Goal: Task Accomplishment & Management: Use online tool/utility

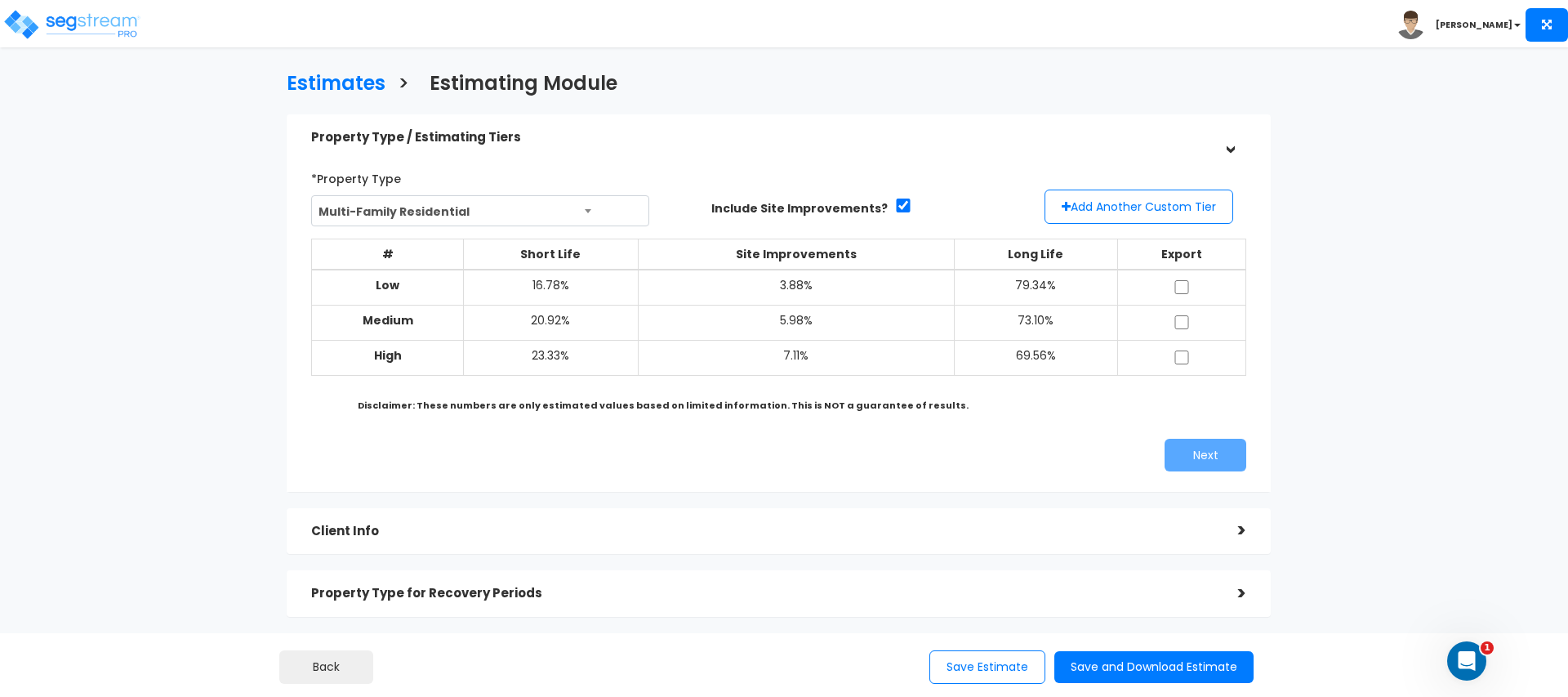
click at [371, 196] on span "Multi-Family Residential" at bounding box center [479, 211] width 336 height 31
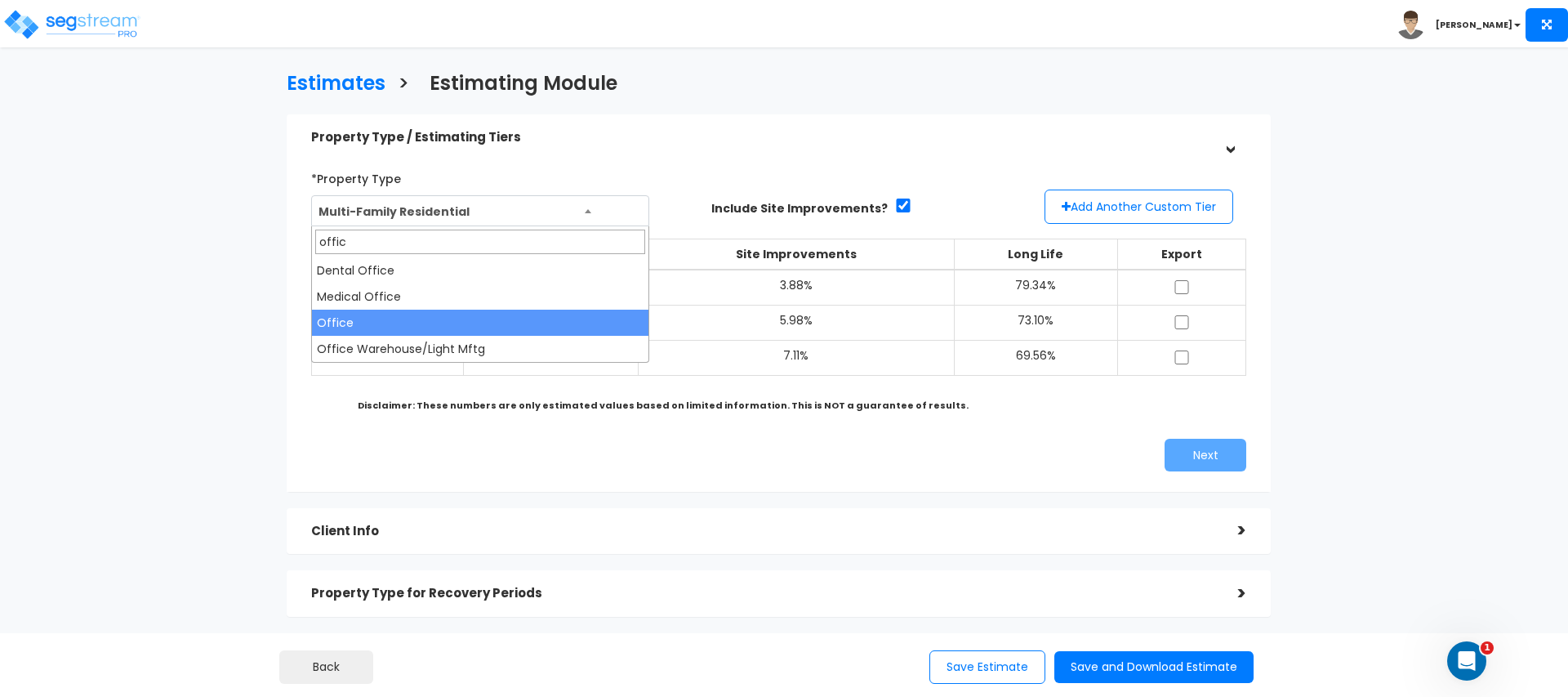
type input "offic"
select select "68"
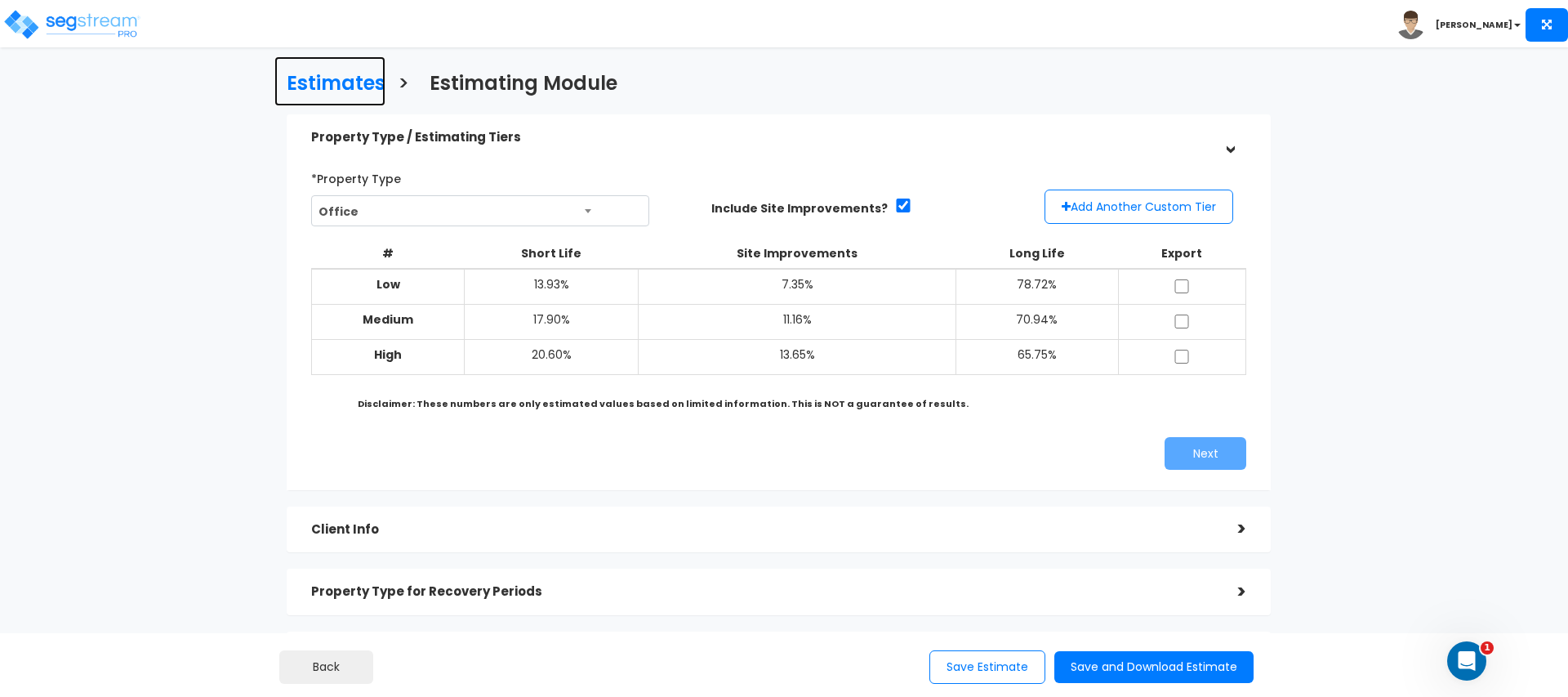
click at [345, 79] on h3 "Estimates" at bounding box center [336, 86] width 99 height 26
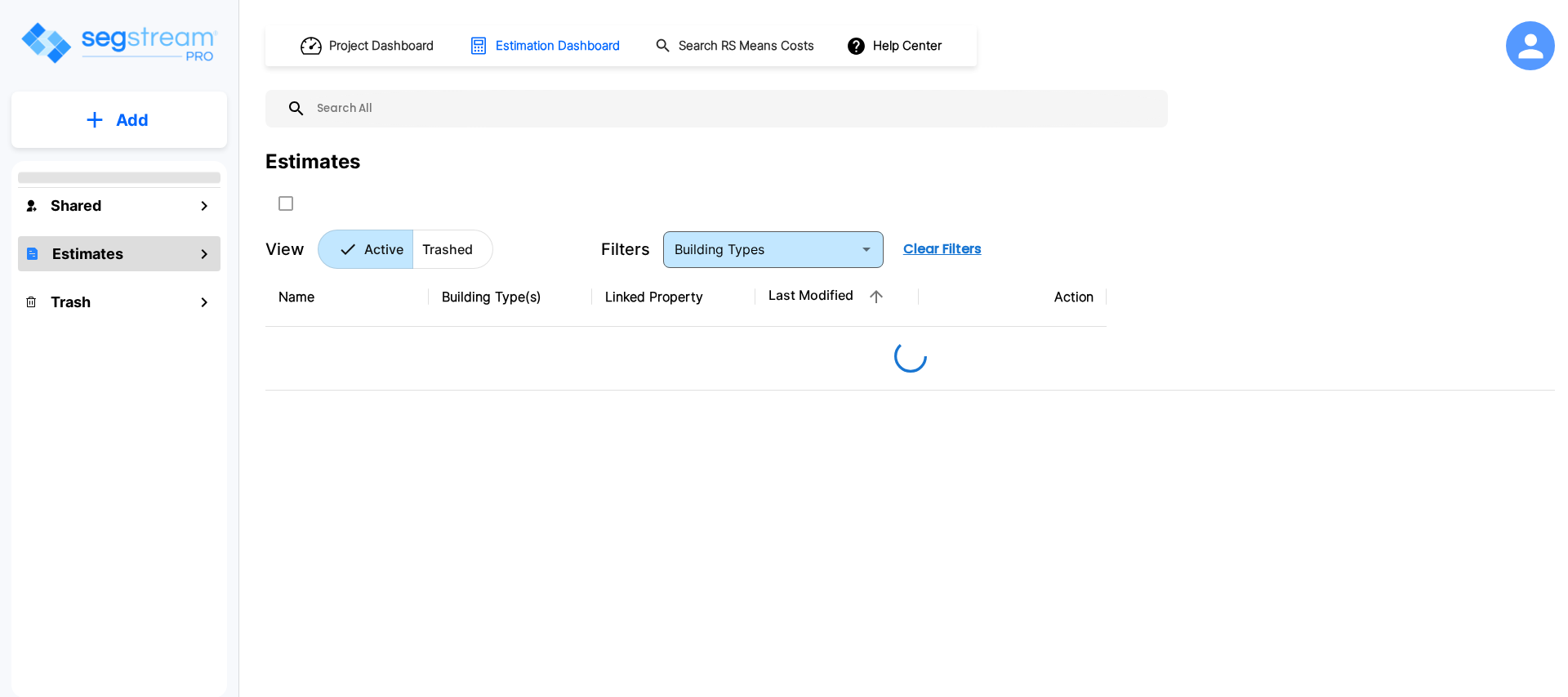
type input "Single Family Home"
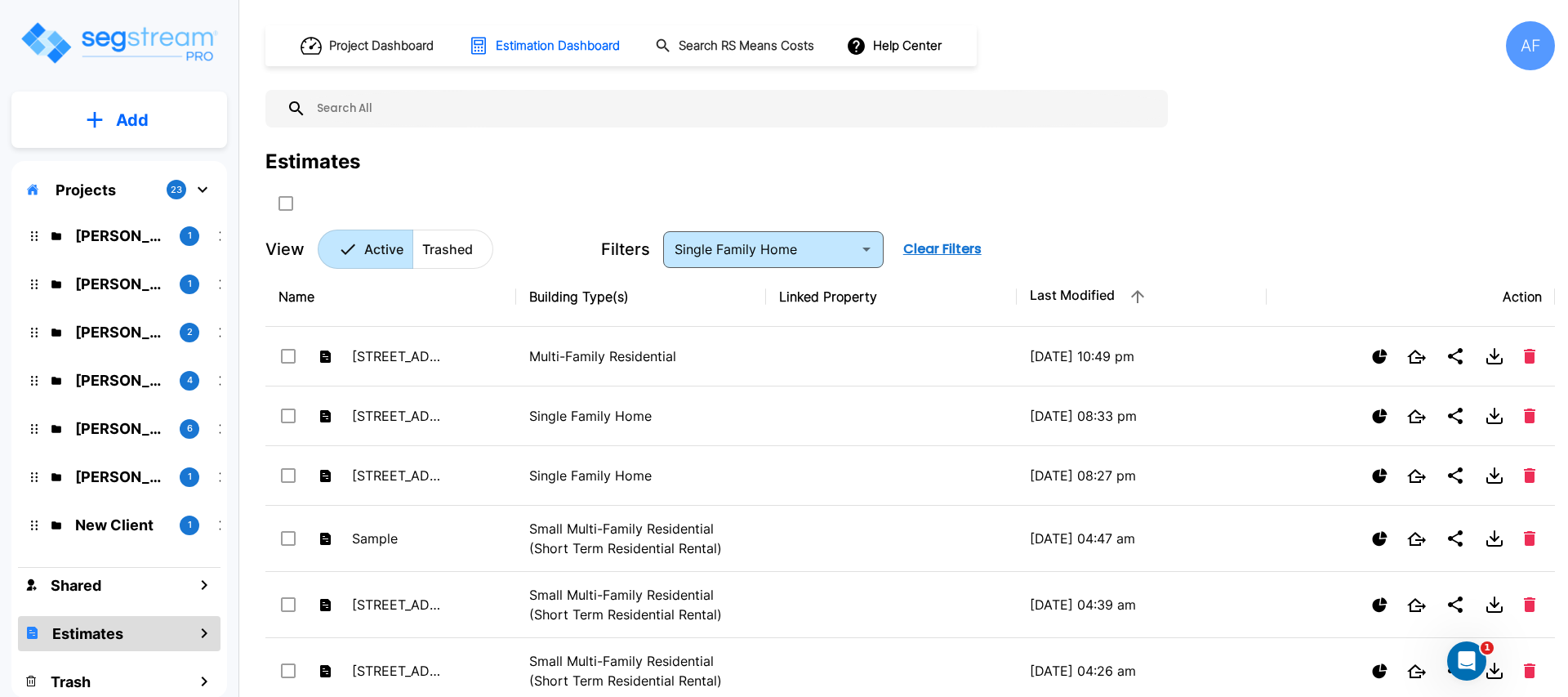
click at [126, 112] on p "Add" at bounding box center [132, 119] width 33 height 25
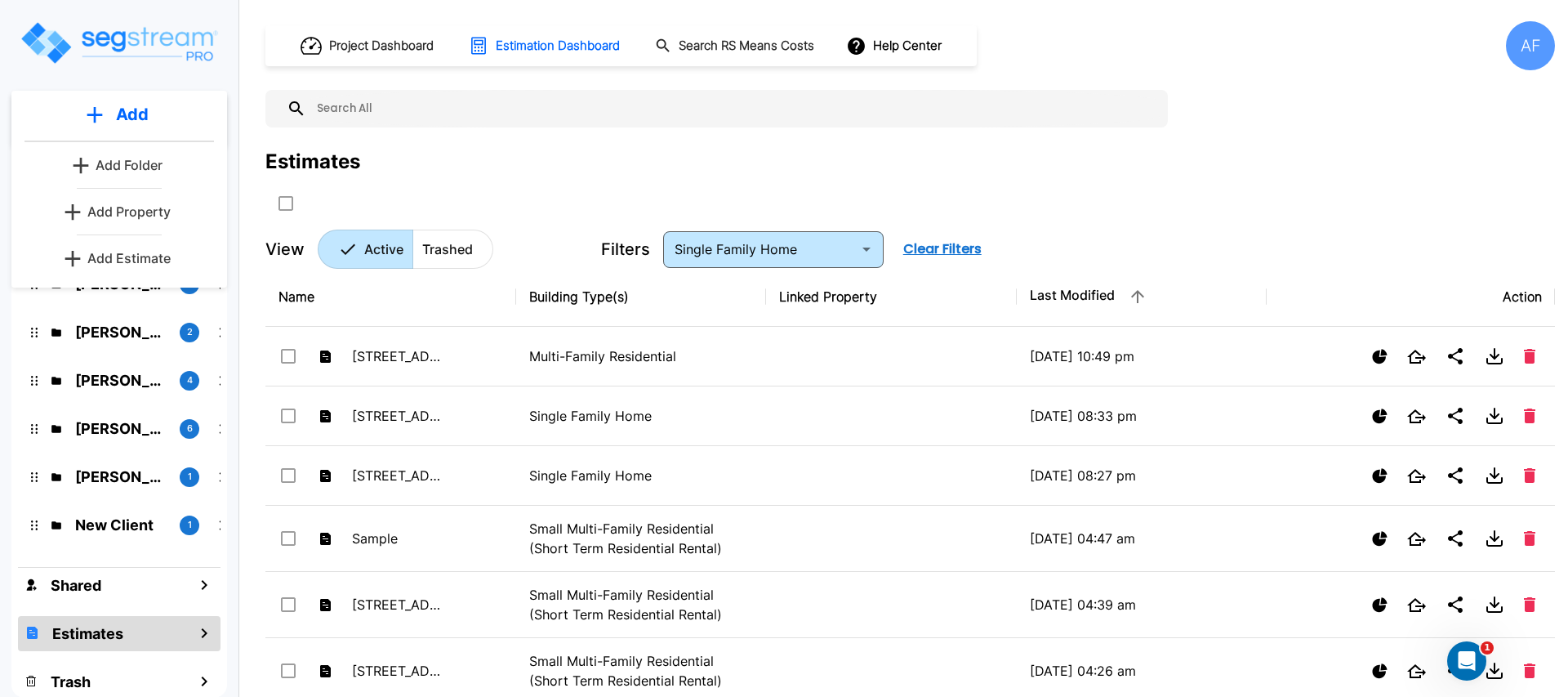
click at [137, 248] on p "Add Estimate" at bounding box center [129, 258] width 83 height 20
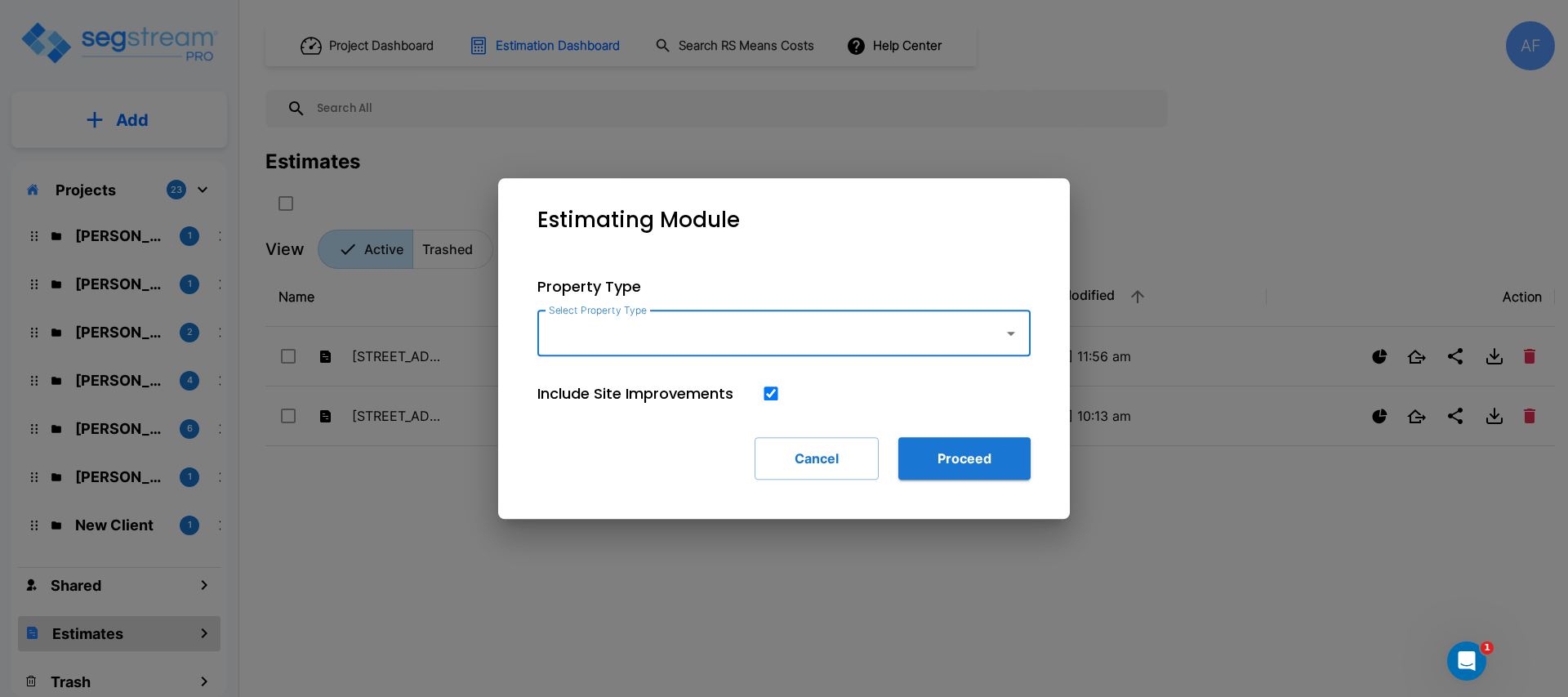
click at [764, 339] on input "Select Property Type" at bounding box center [767, 332] width 443 height 31
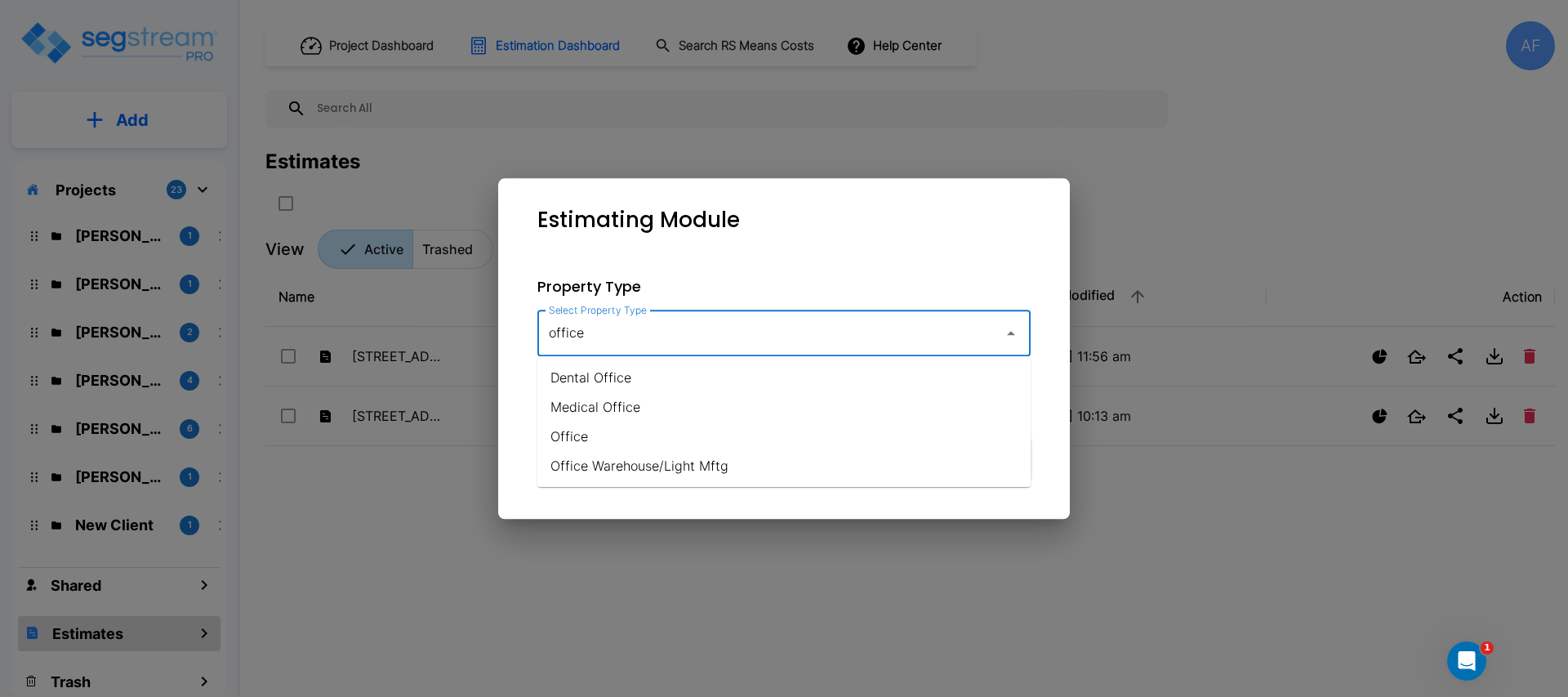
click at [756, 434] on li "Office" at bounding box center [784, 436] width 493 height 30
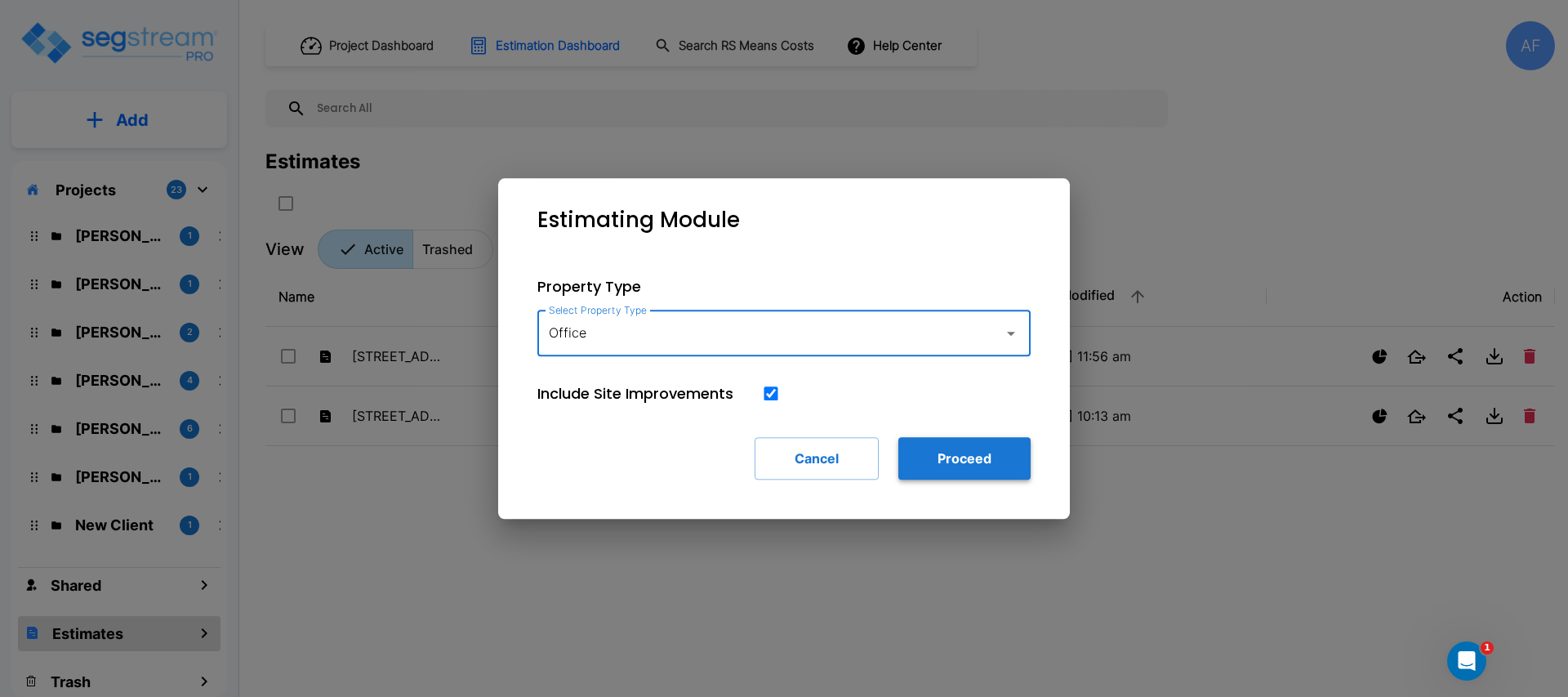
type input "Office"
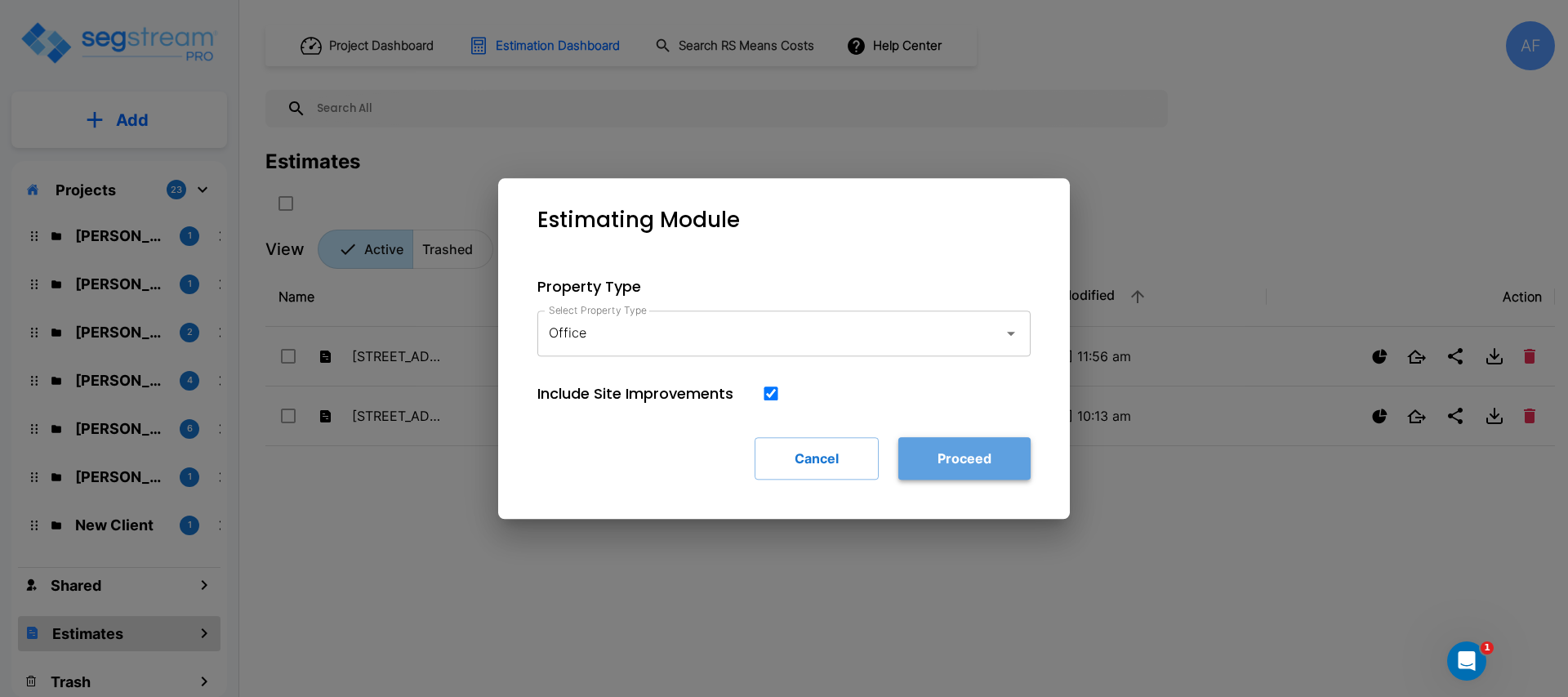
click at [923, 453] on button "Proceed" at bounding box center [964, 457] width 132 height 42
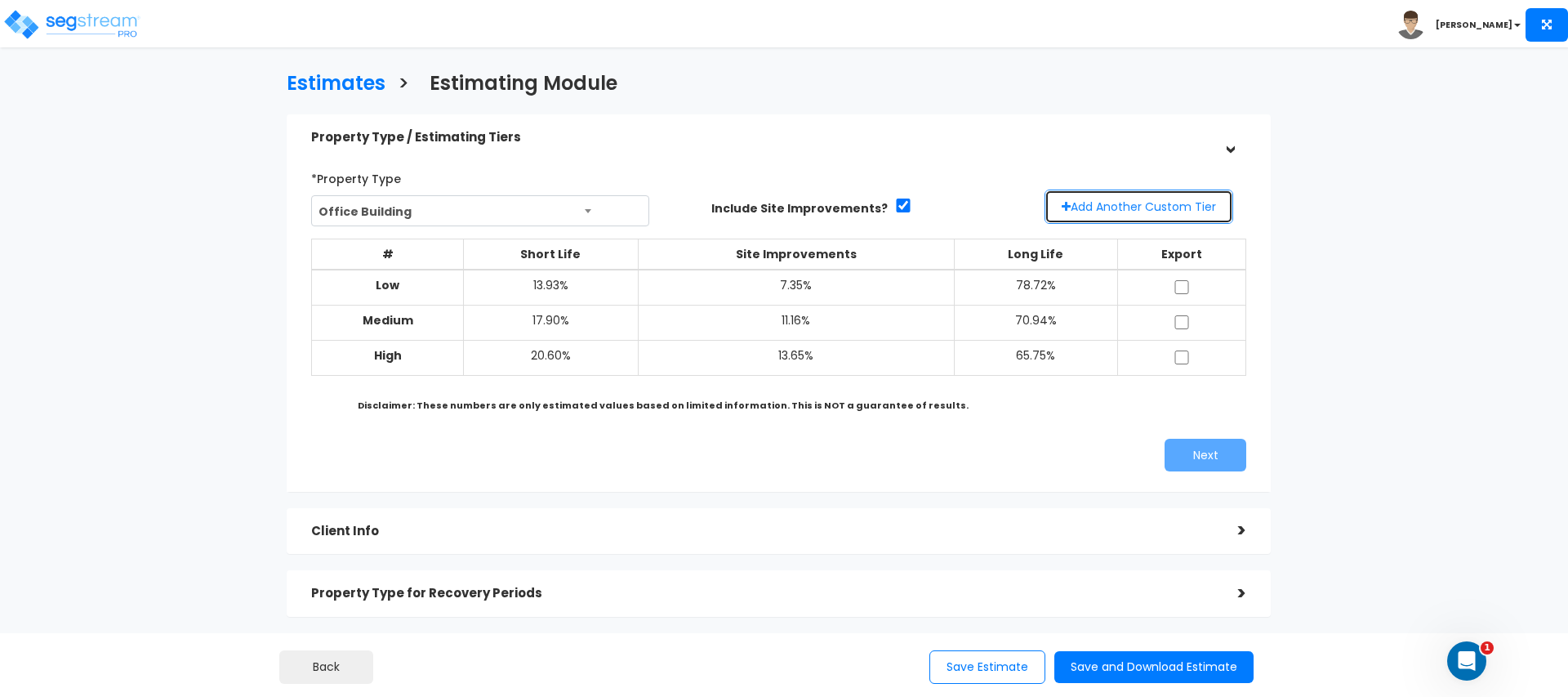
click at [1142, 200] on button "Add Another Custom Tier" at bounding box center [1138, 206] width 188 height 35
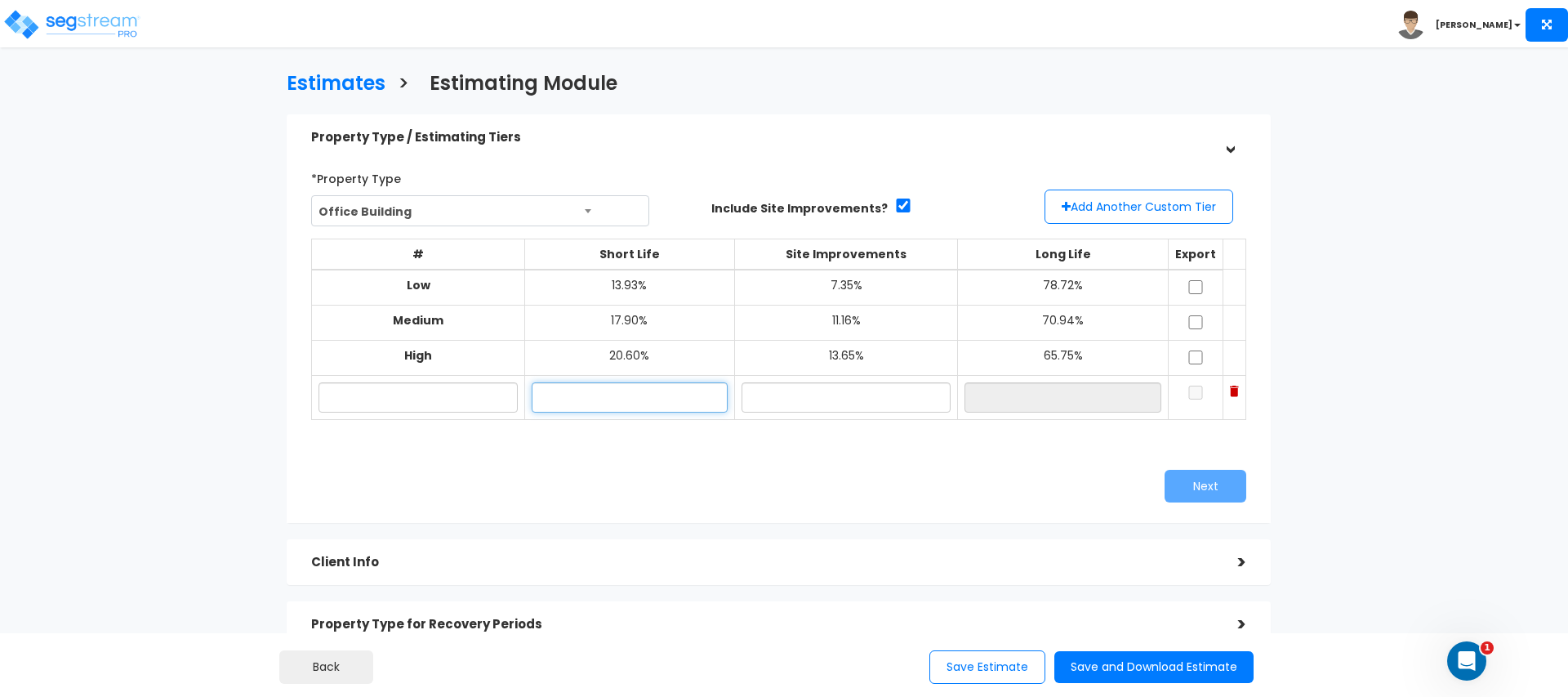
click at [609, 397] on input "text" at bounding box center [629, 397] width 196 height 31
type input "13.98%"
click at [861, 398] on input "text" at bounding box center [846, 397] width 209 height 31
type input "1.34%"
type input "84.68%"
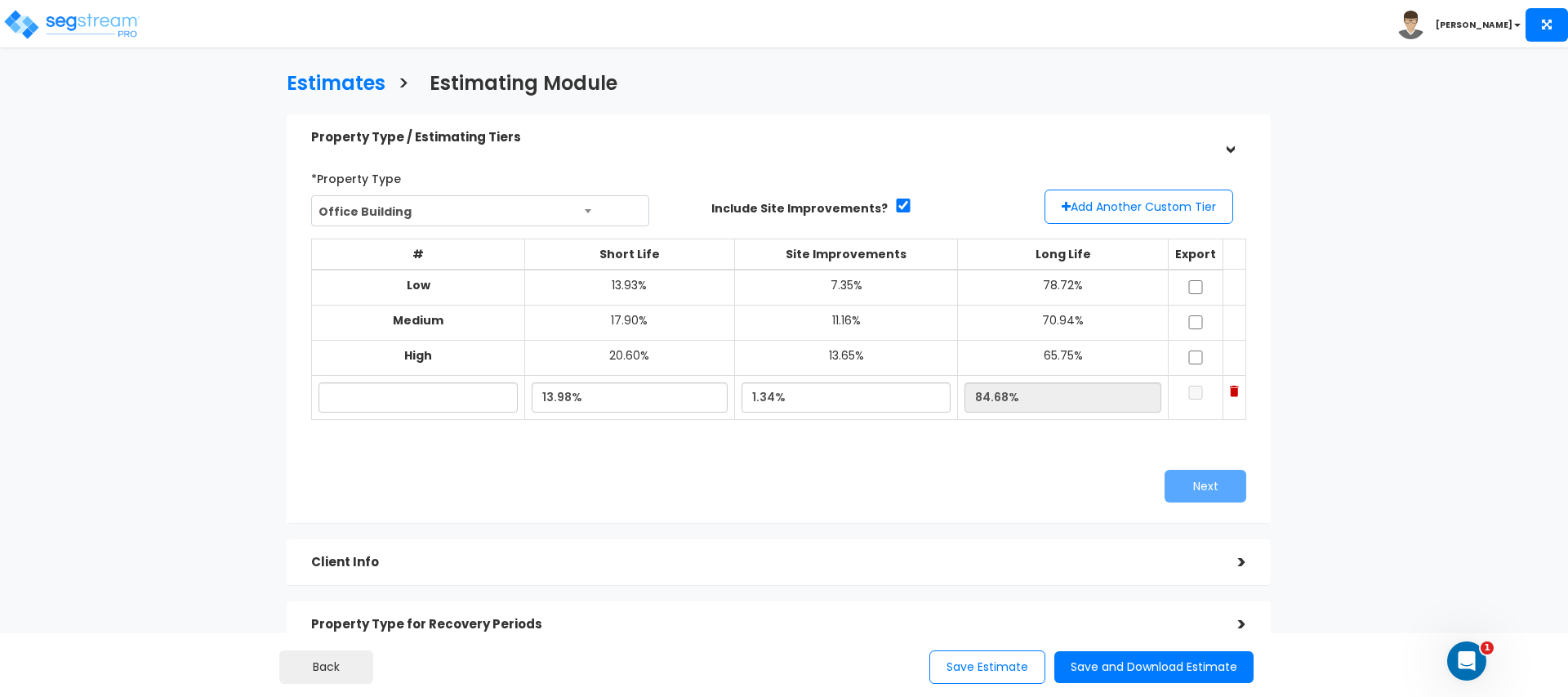
click at [873, 475] on div "Next" at bounding box center [1018, 485] width 479 height 33
click at [441, 402] on input "text" at bounding box center [417, 397] width 198 height 31
type input "Office"
drag, startPoint x: 707, startPoint y: 495, endPoint x: 1034, endPoint y: 459, distance: 329.0
click at [713, 493] on div "Next" at bounding box center [778, 485] width 959 height 33
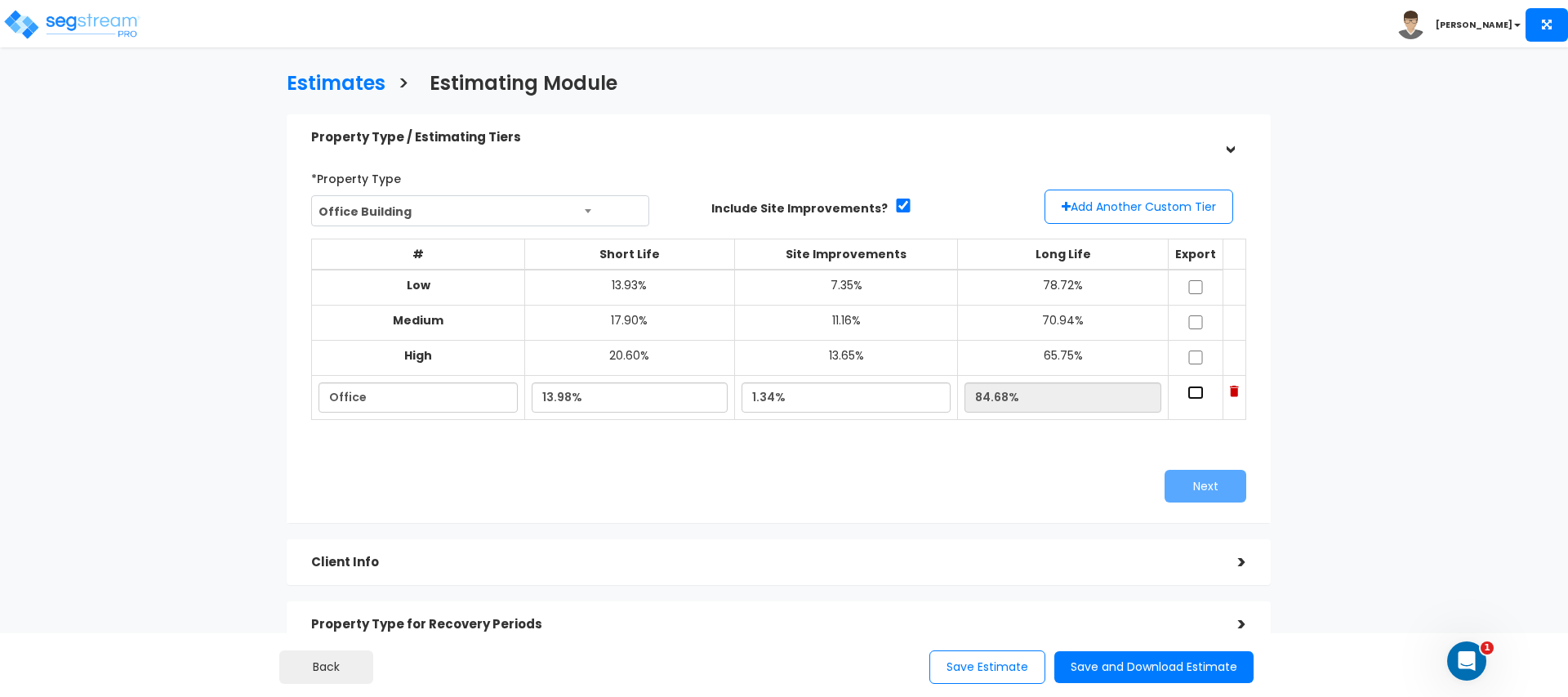
click at [1188, 396] on input "checkbox" at bounding box center [1195, 392] width 17 height 14
checkbox input "true"
click at [1215, 496] on button "Next" at bounding box center [1204, 485] width 82 height 33
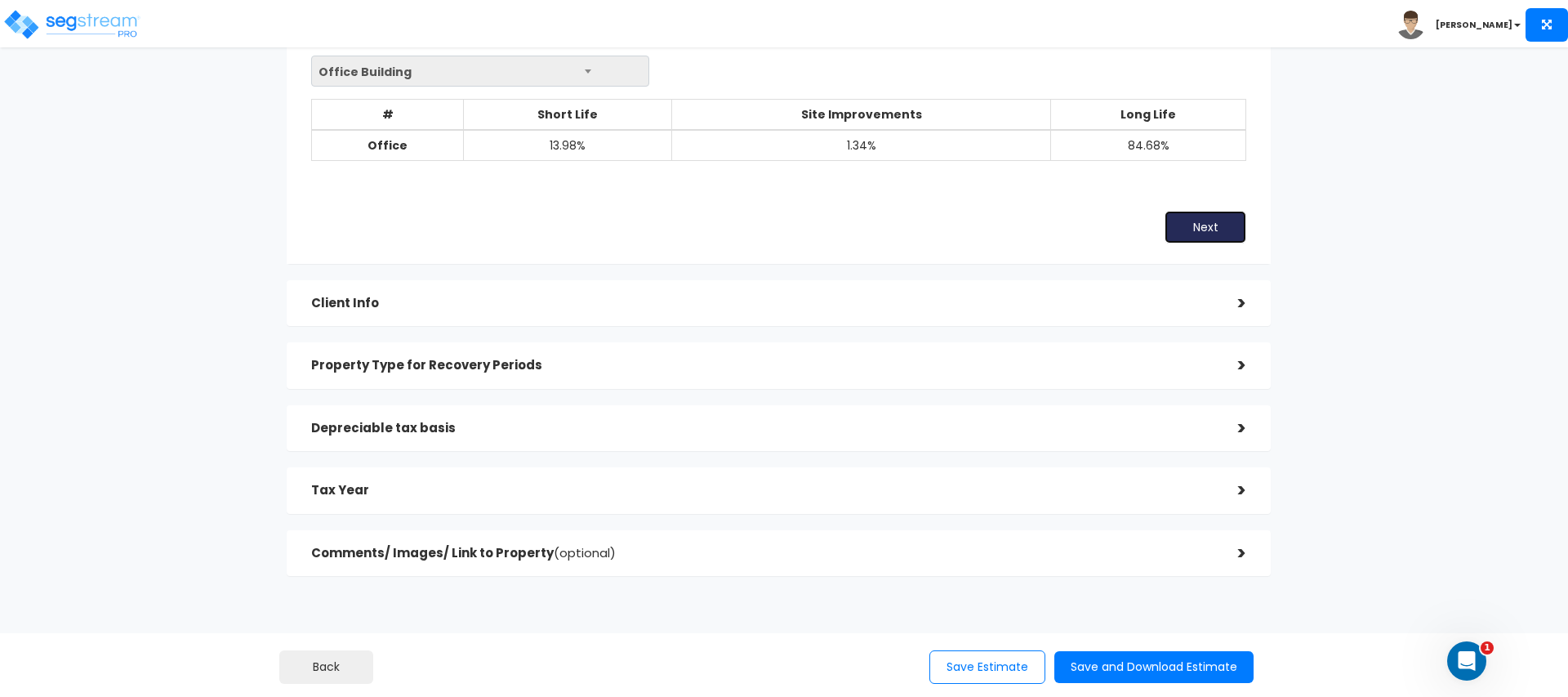
scroll to position [144, 0]
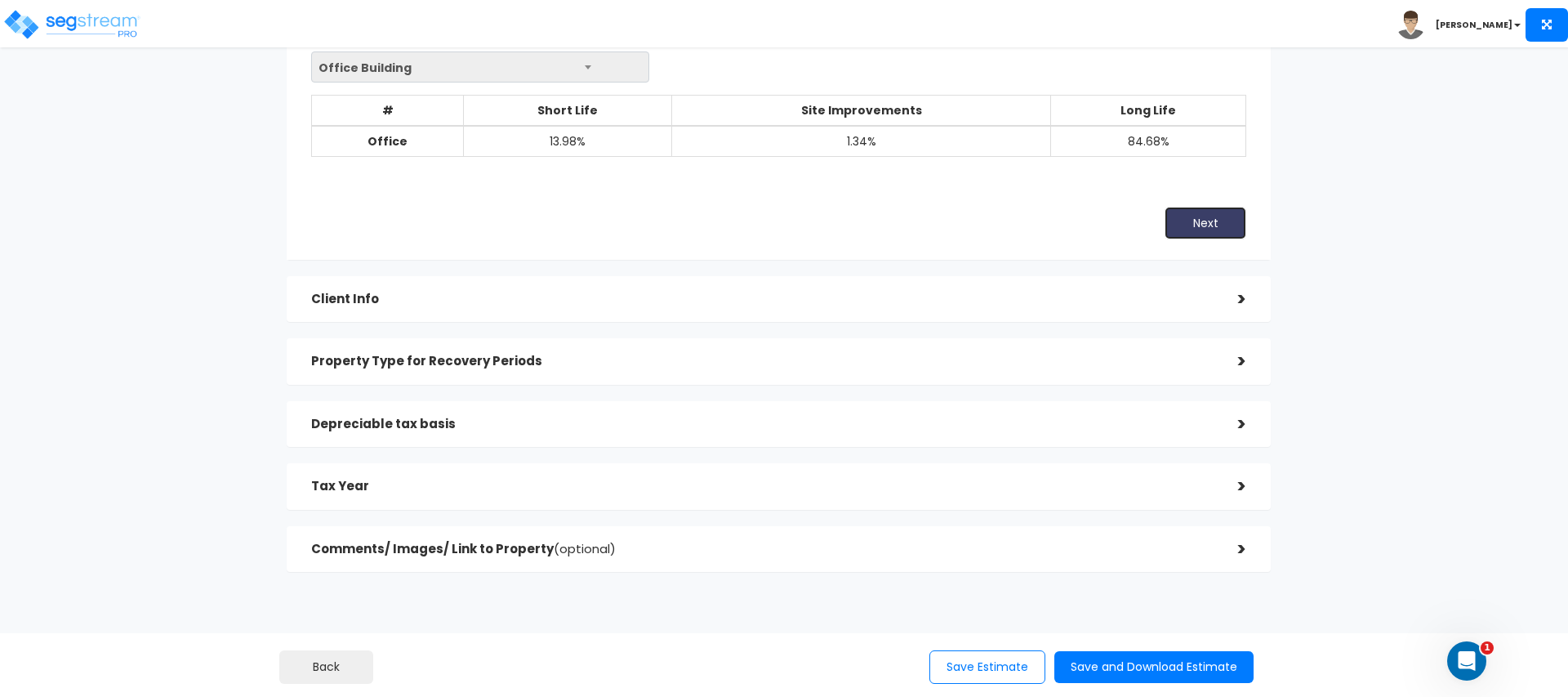
click at [1206, 217] on button "Next" at bounding box center [1204, 223] width 82 height 33
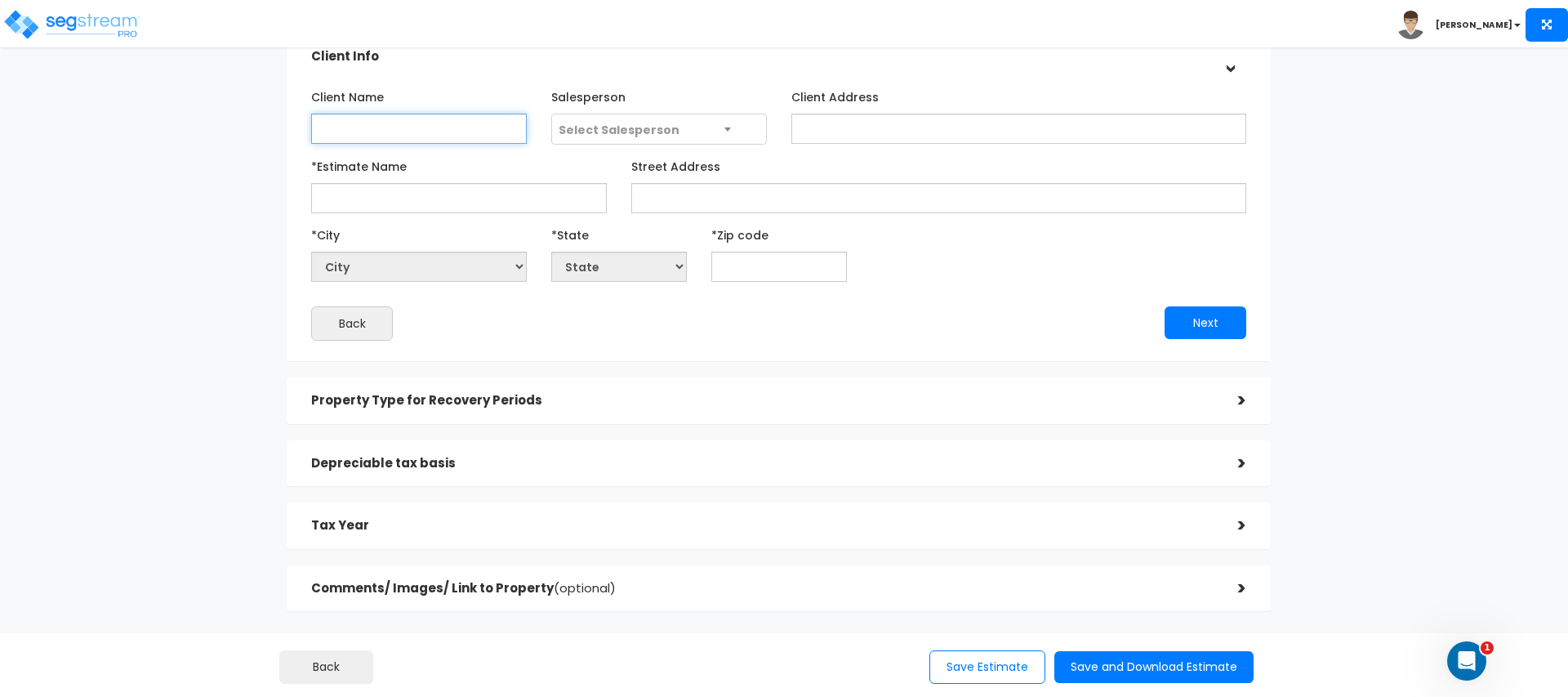
click at [404, 128] on input "Client Name" at bounding box center [419, 128] width 216 height 31
click at [399, 193] on input "*Estimate Name" at bounding box center [459, 196] width 296 height 31
type input "[STREET_ADDRESS]"
click at [778, 273] on input "text" at bounding box center [780, 264] width 136 height 31
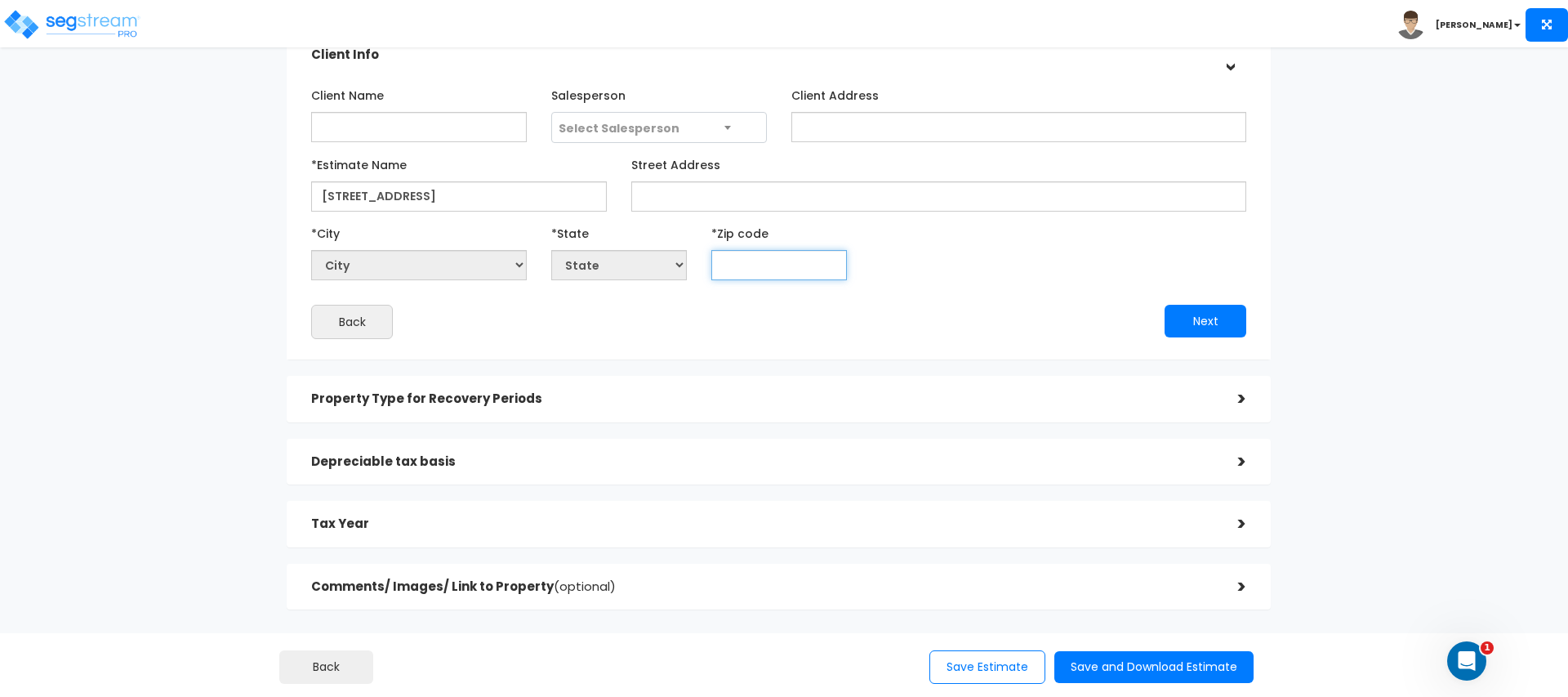
paste input "11598"
type input "11598"
select select "NY"
type input "11598"
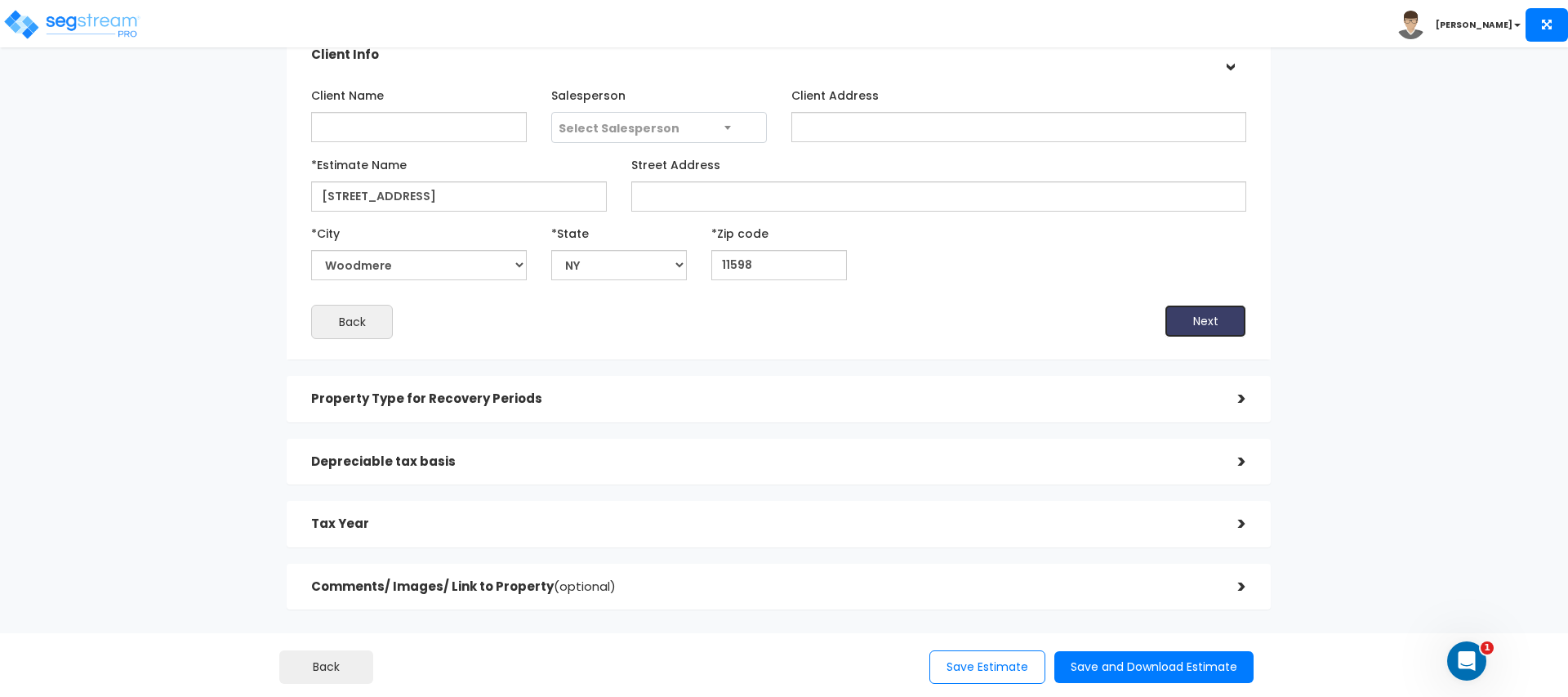
click at [1191, 323] on button "Next" at bounding box center [1204, 320] width 82 height 33
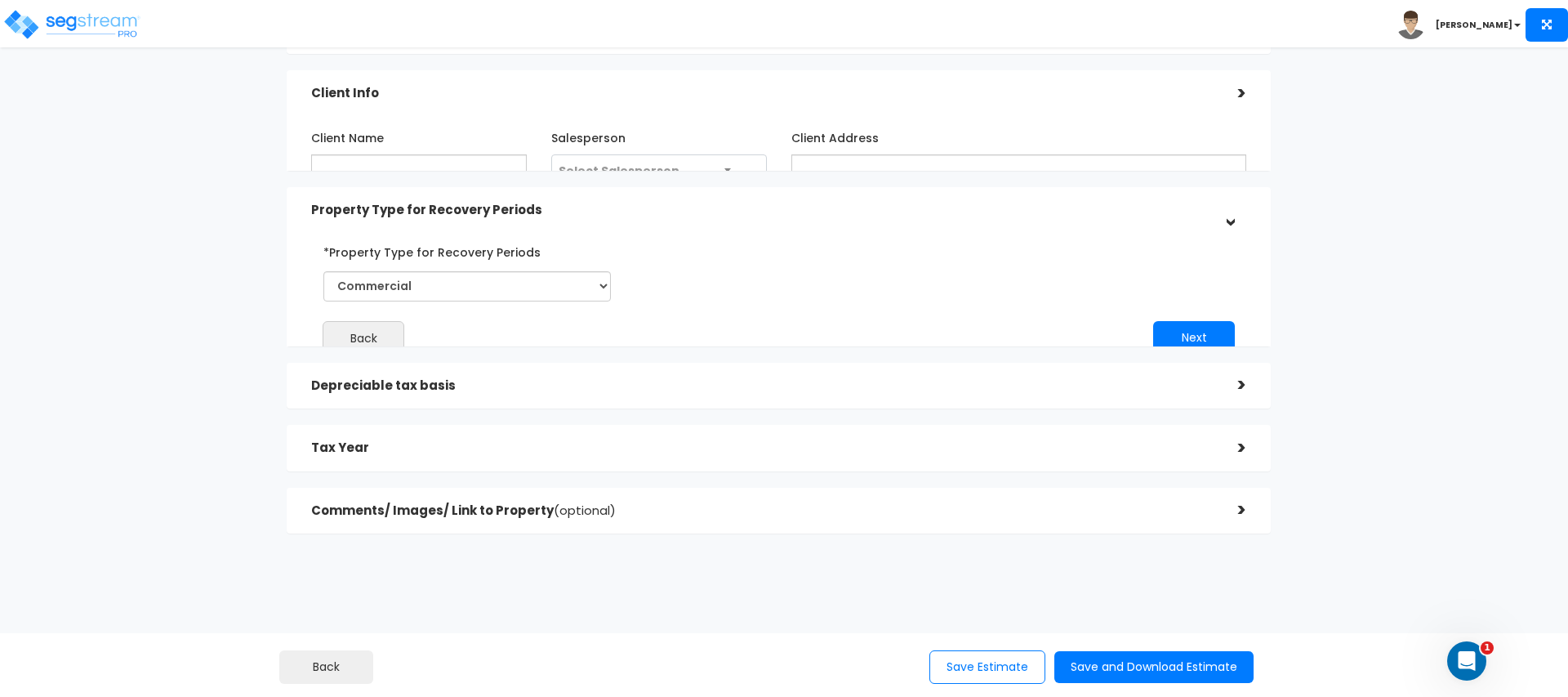
scroll to position [81, 0]
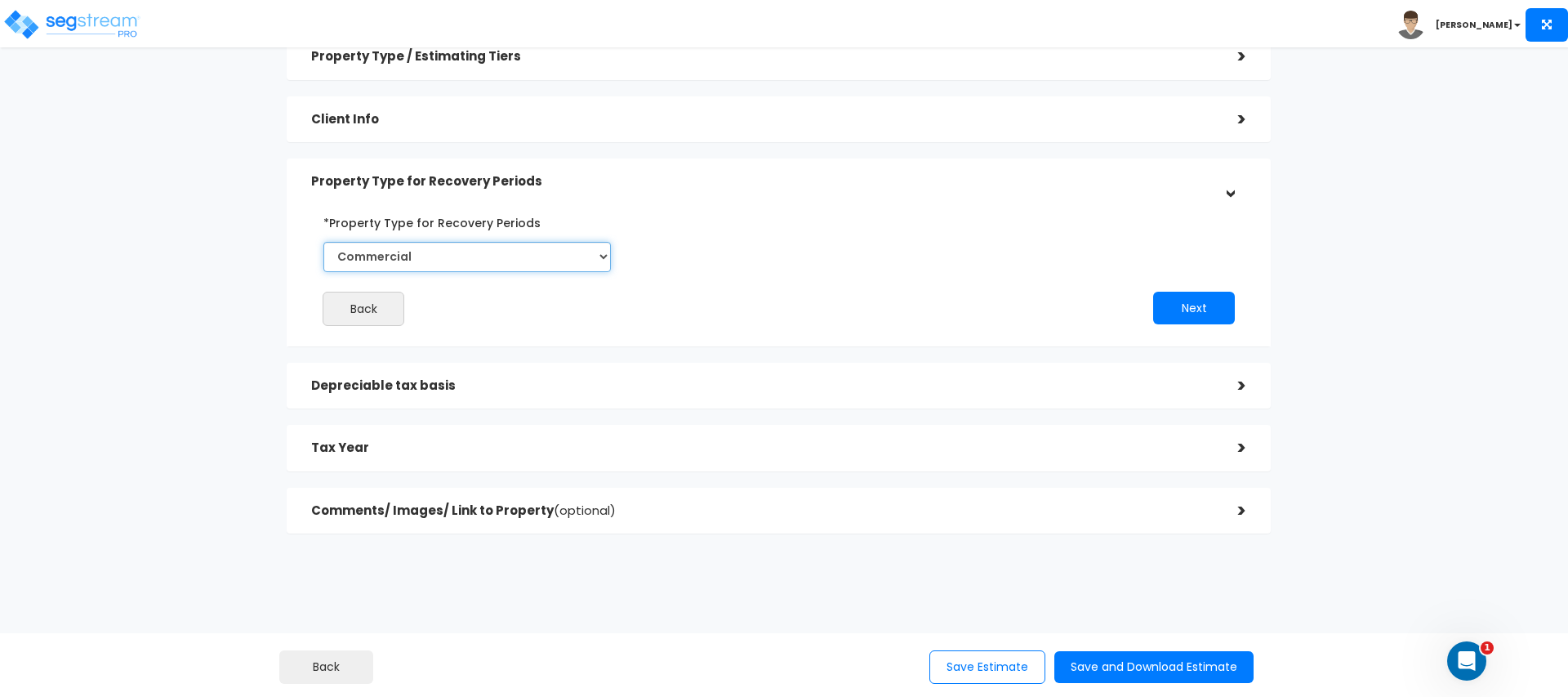
click at [453, 264] on select "Select Commercial Residential" at bounding box center [467, 256] width 288 height 31
click at [1166, 298] on button "Next" at bounding box center [1193, 308] width 82 height 33
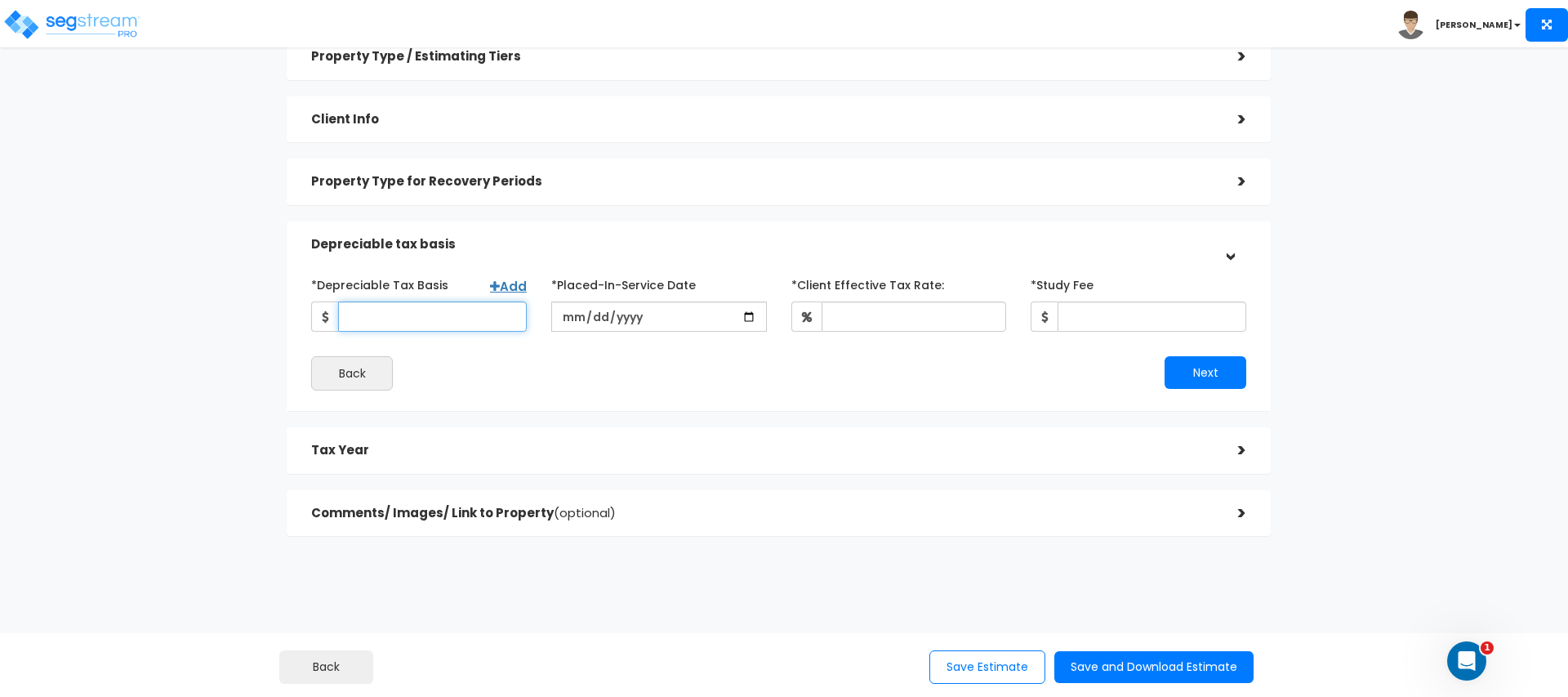
click at [416, 327] on input "*Depreciable Tax Basis" at bounding box center [432, 316] width 188 height 31
paste input "11598"
type input "11,598"
paste input "2,380,000"
type input "2,380,000"
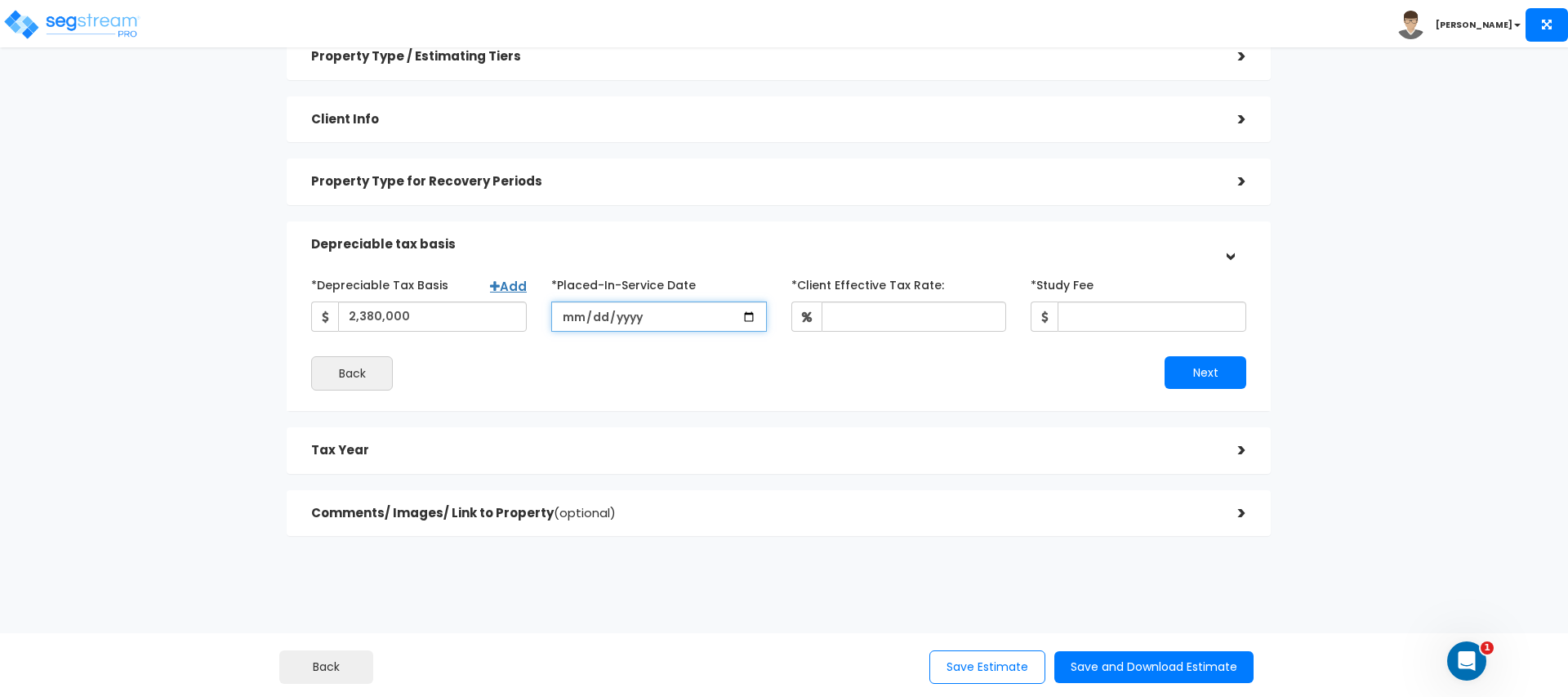
click at [753, 311] on input "date" at bounding box center [658, 316] width 216 height 31
type input "[DATE]"
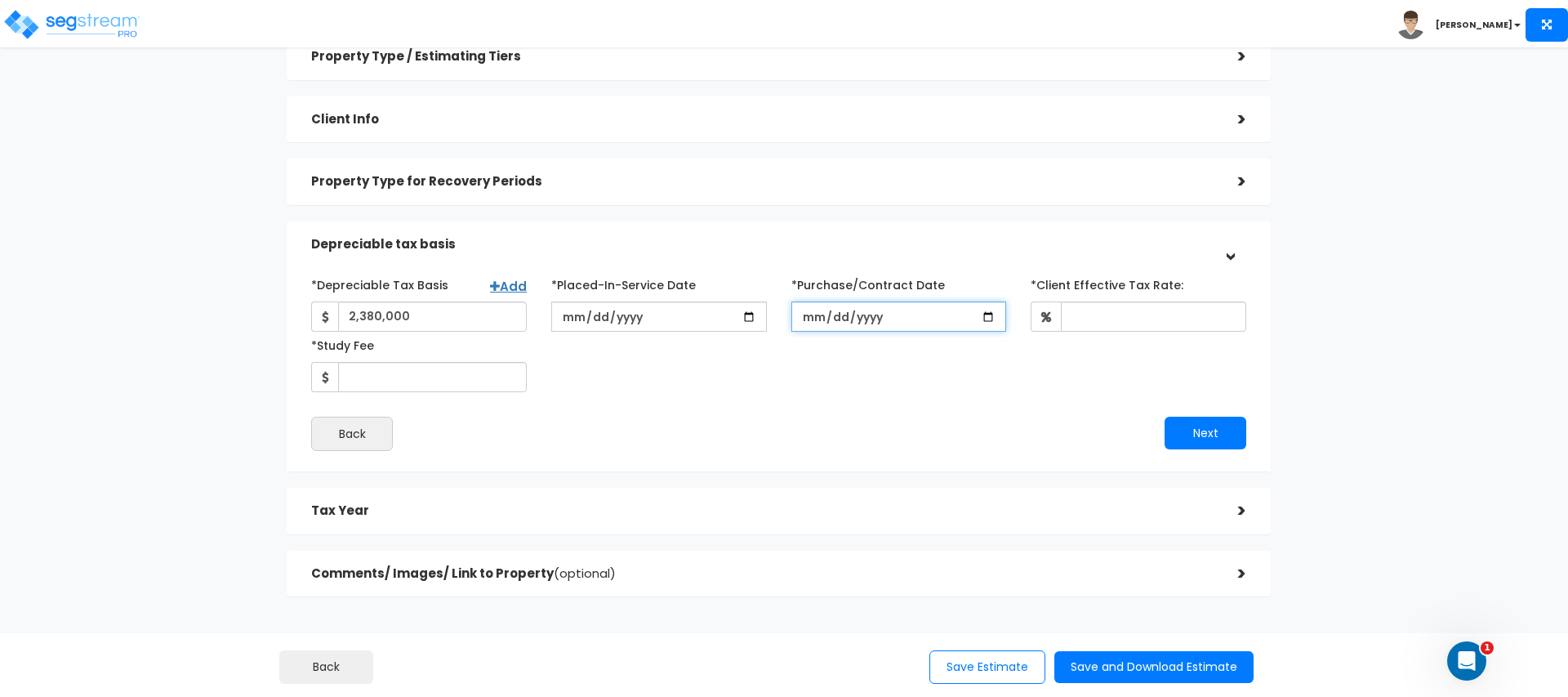
click at [976, 313] on input "*Purchase/Contract Date" at bounding box center [899, 316] width 216 height 31
click at [986, 314] on input "*Purchase/Contract Date" at bounding box center [899, 316] width 216 height 31
type input "[DATE]"
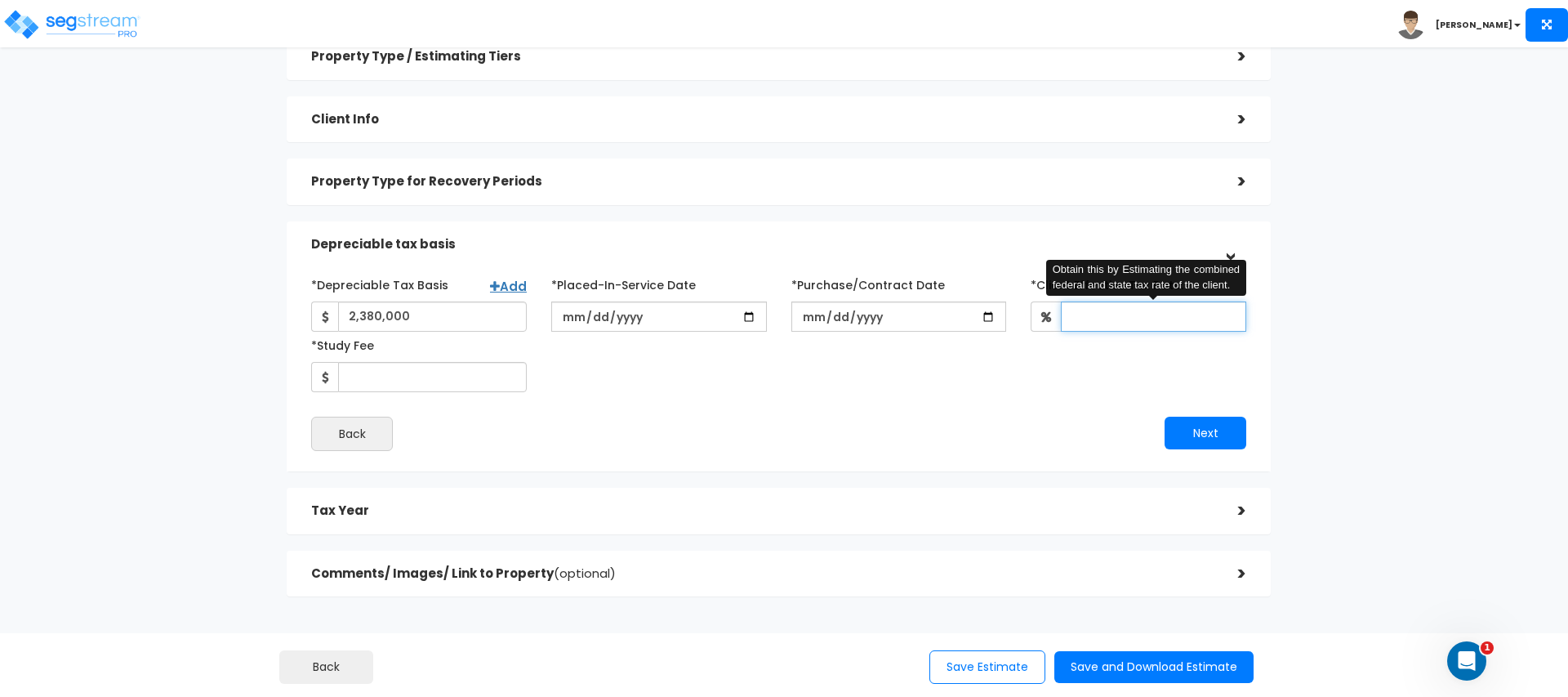
click at [1107, 330] on input "*Client Effective Tax Rate:" at bounding box center [1153, 316] width 185 height 31
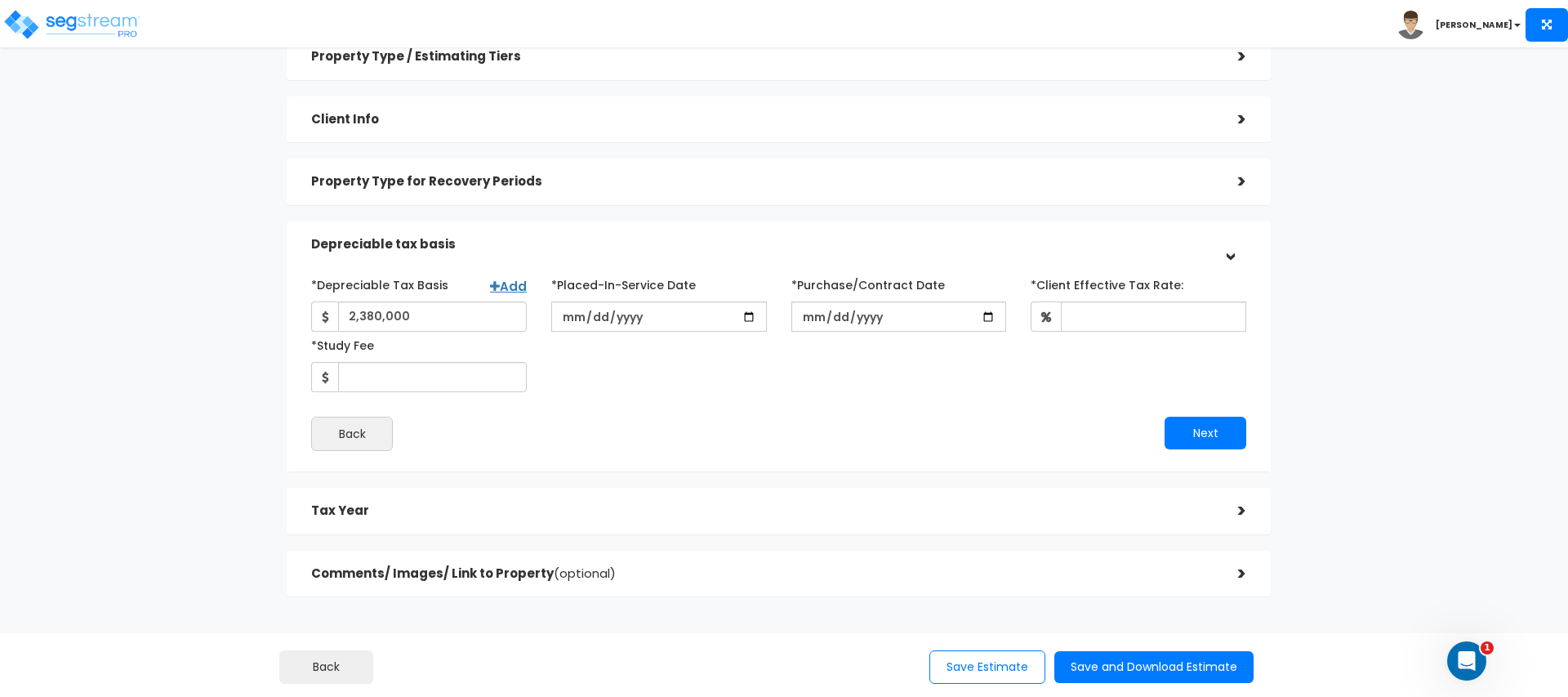
click at [1020, 394] on div "*Depreciable Tax Basis Add 2,380,000 *Placed-In-Service Date 2025-08-13" at bounding box center [779, 361] width 935 height 179
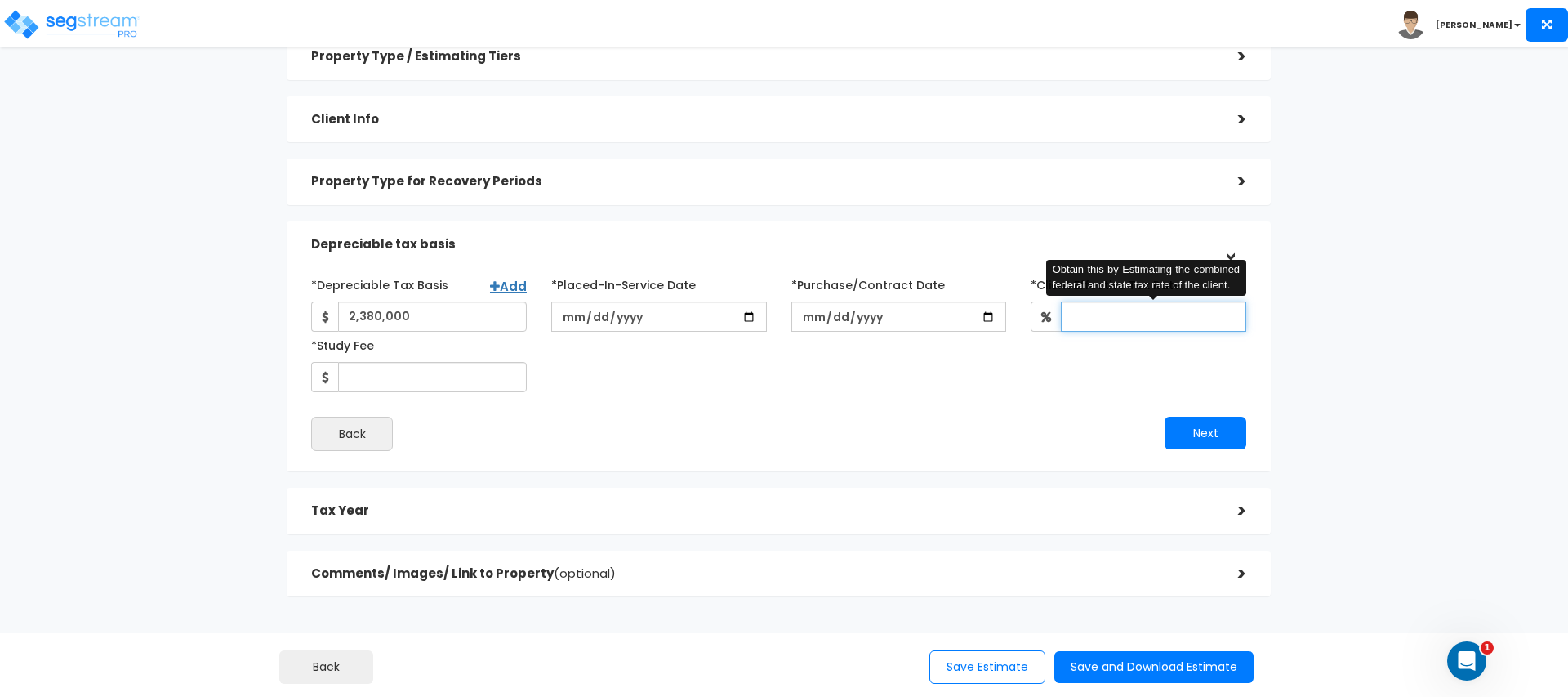
click at [1115, 315] on input "*Client Effective Tax Rate:" at bounding box center [1153, 316] width 185 height 31
type input "30"
drag, startPoint x: 972, startPoint y: 483, endPoint x: 91, endPoint y: 373, distance: 887.8
click at [965, 483] on div "Property Type / Estimating Tiers > *Property Type Office Building Assisted/Seni…" at bounding box center [779, 314] width 984 height 563
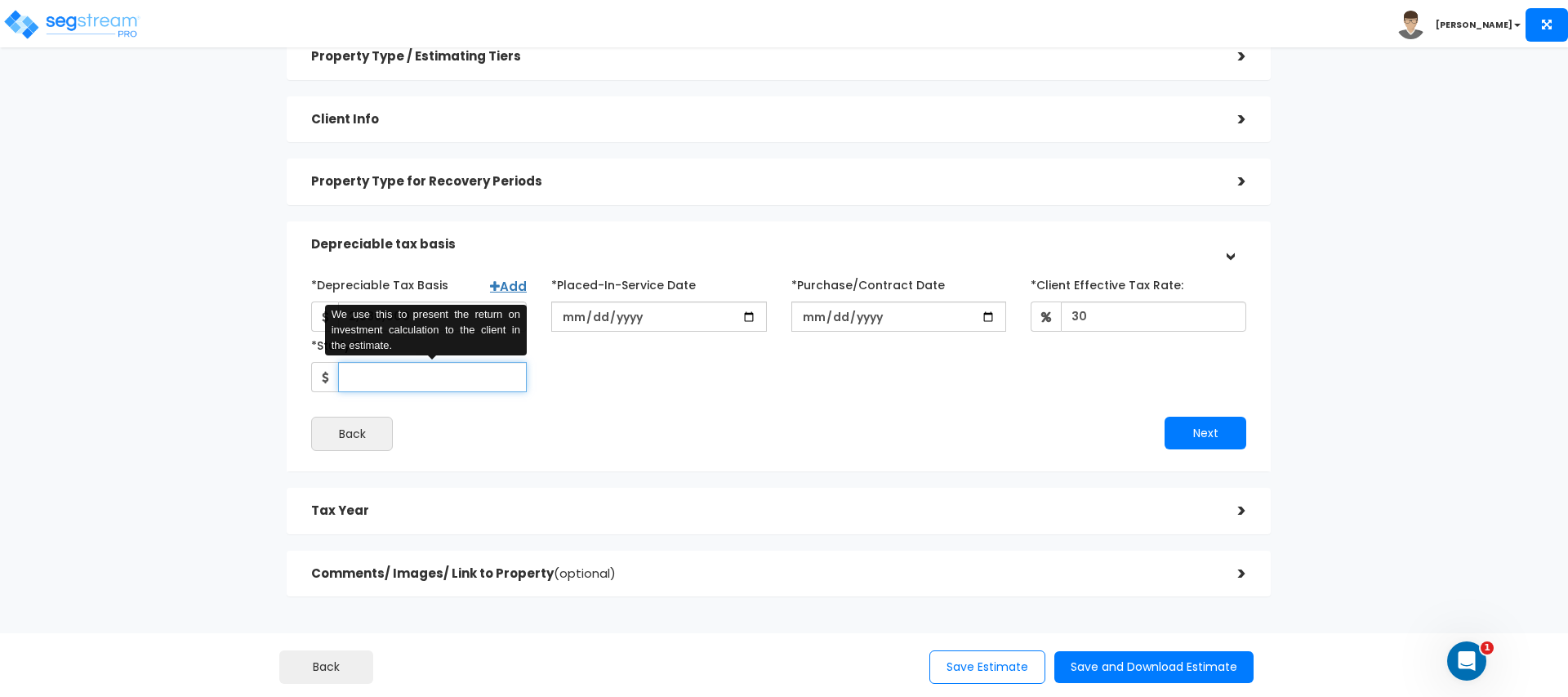
click at [383, 381] on input "*Study Fee" at bounding box center [432, 377] width 188 height 31
type input "4,400"
drag, startPoint x: 883, startPoint y: 479, endPoint x: 1204, endPoint y: 431, distance: 324.6
click at [883, 478] on div "Property Type / Estimating Tiers > *Property Type Office Building Assisted/Seni…" at bounding box center [779, 314] width 984 height 563
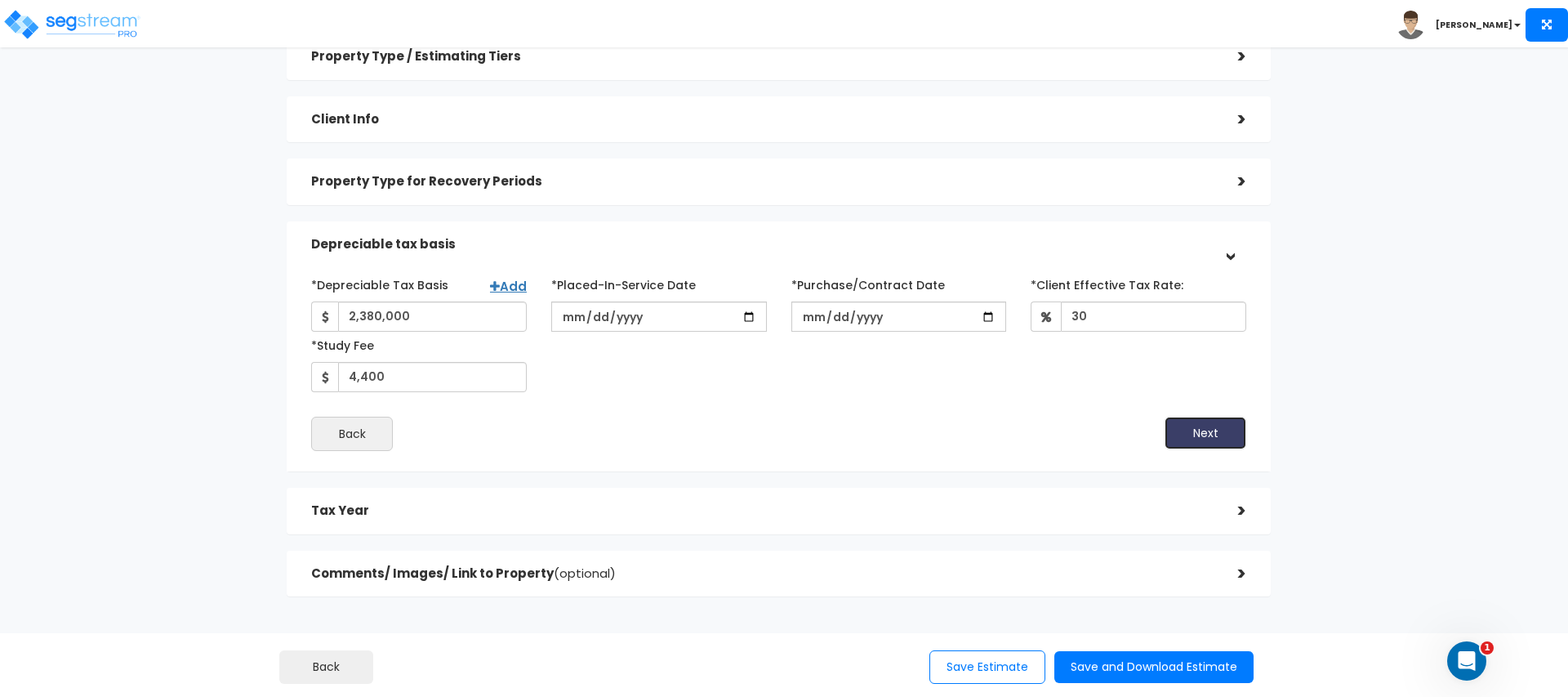
click at [1211, 431] on button "Next" at bounding box center [1204, 432] width 82 height 33
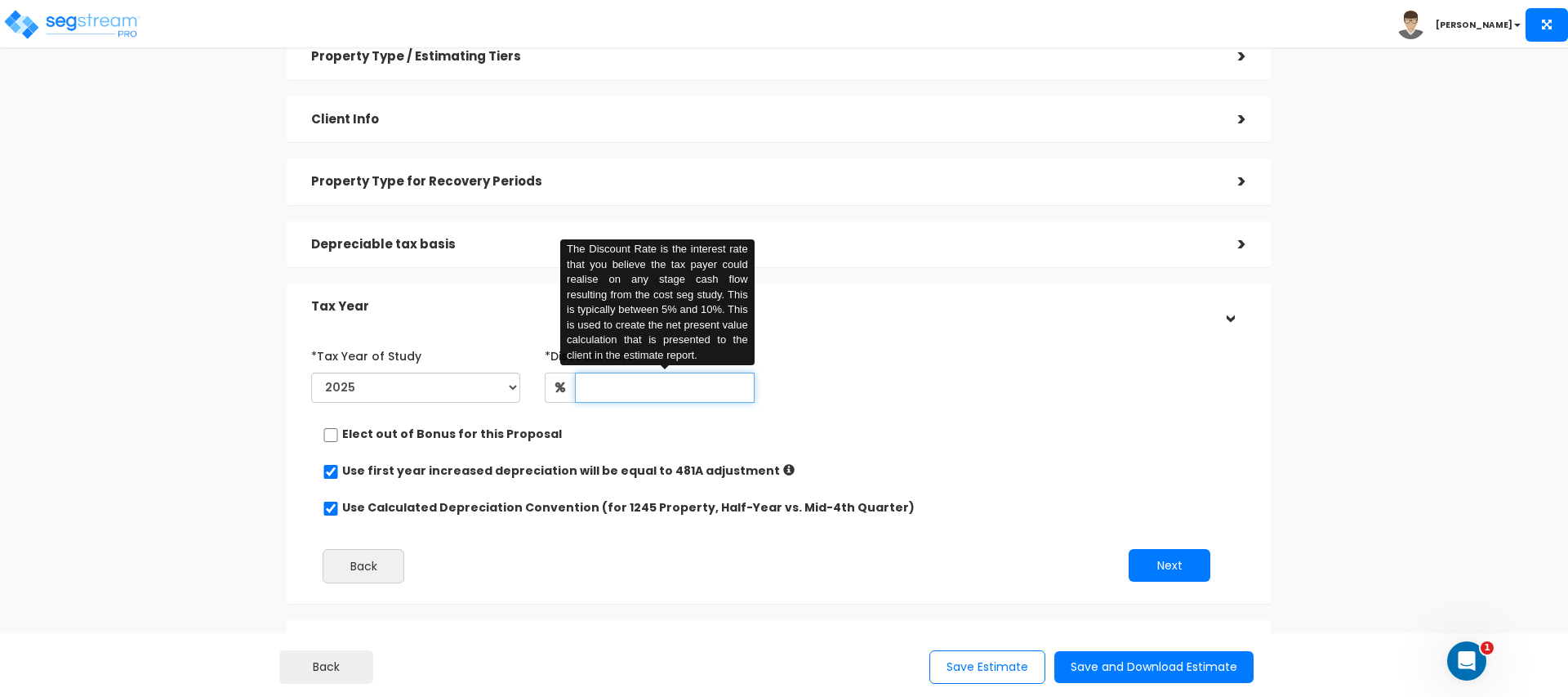
click at [616, 383] on input "text" at bounding box center [663, 387] width 178 height 31
type input "5"
click at [871, 409] on div "*Tax Year of Study 2025 2026 Prior Accumulated Depreciation *Discount Rate:" at bounding box center [766, 468] width 935 height 269
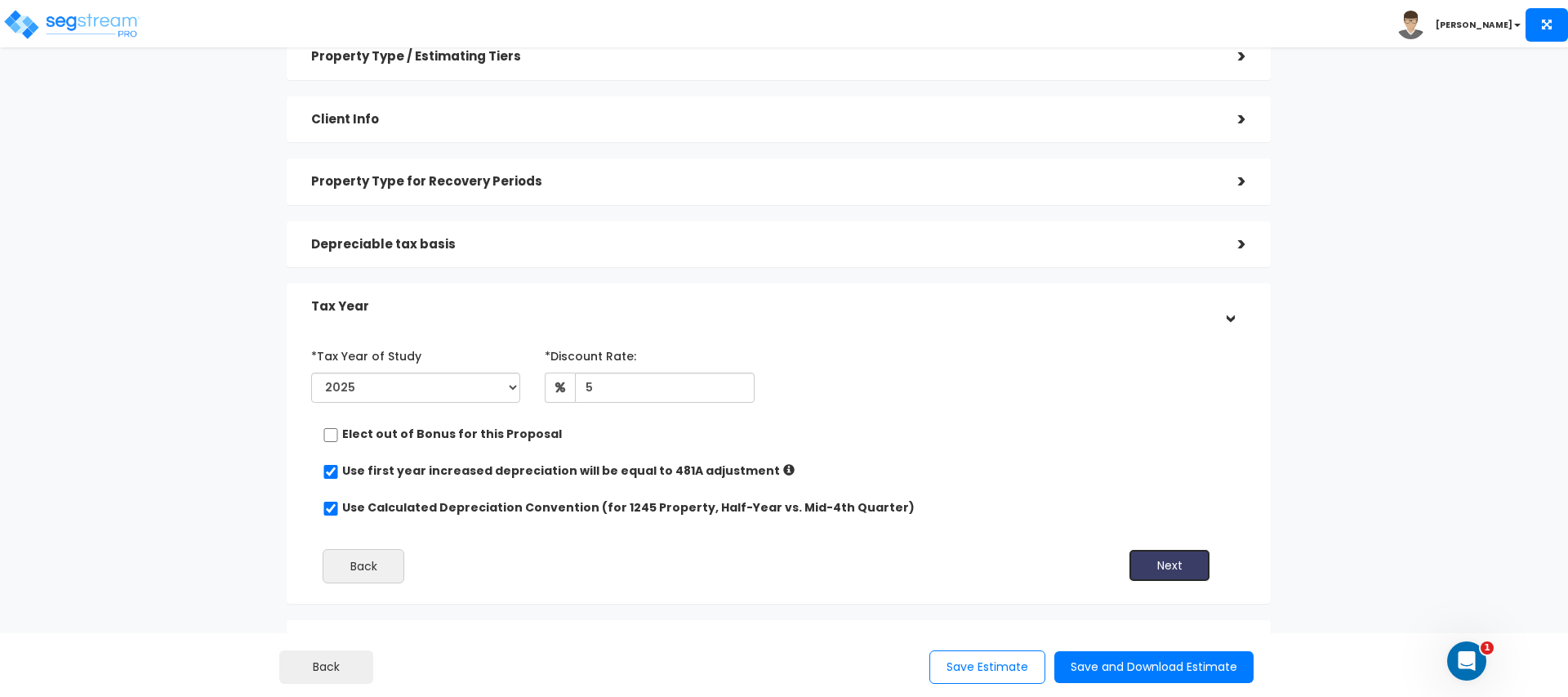
click at [1178, 568] on button "Next" at bounding box center [1169, 565] width 82 height 33
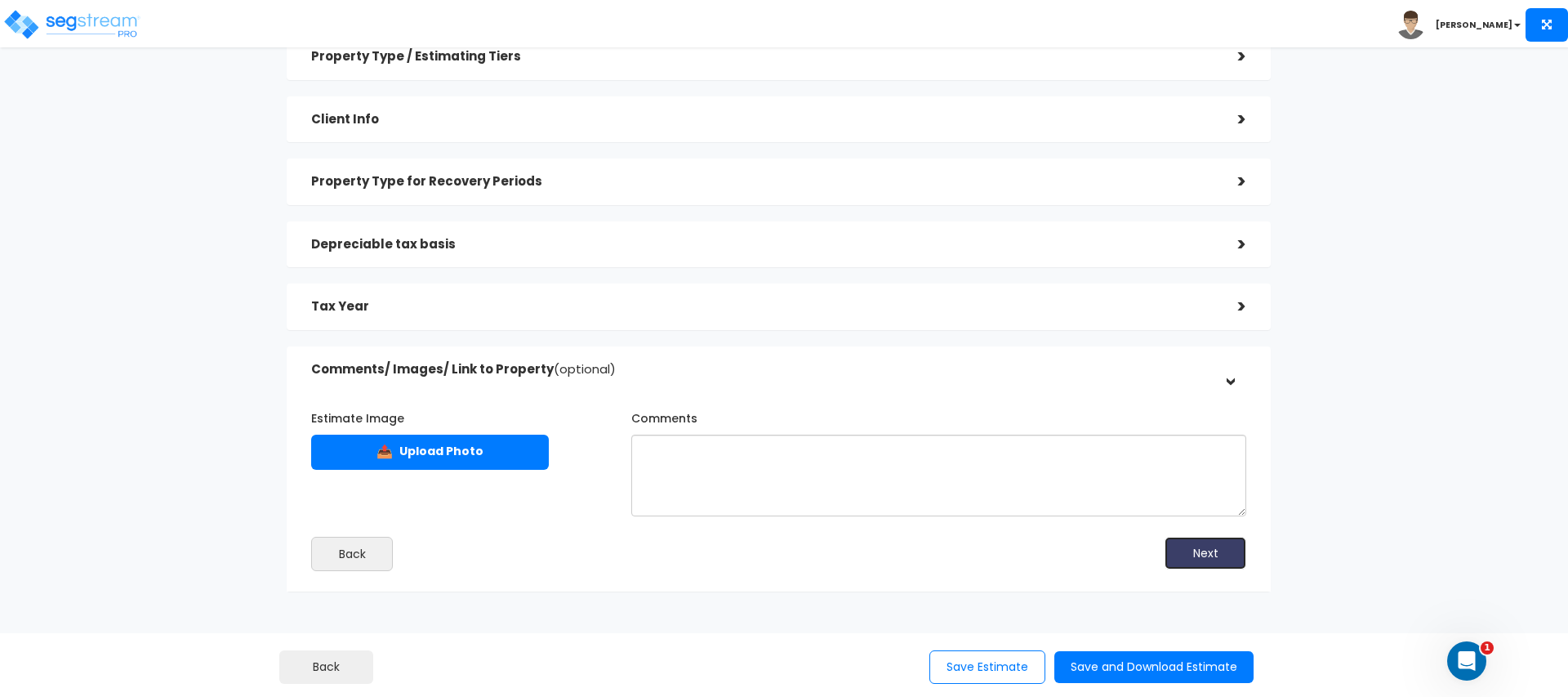
click at [1218, 547] on button "Next" at bounding box center [1204, 552] width 82 height 33
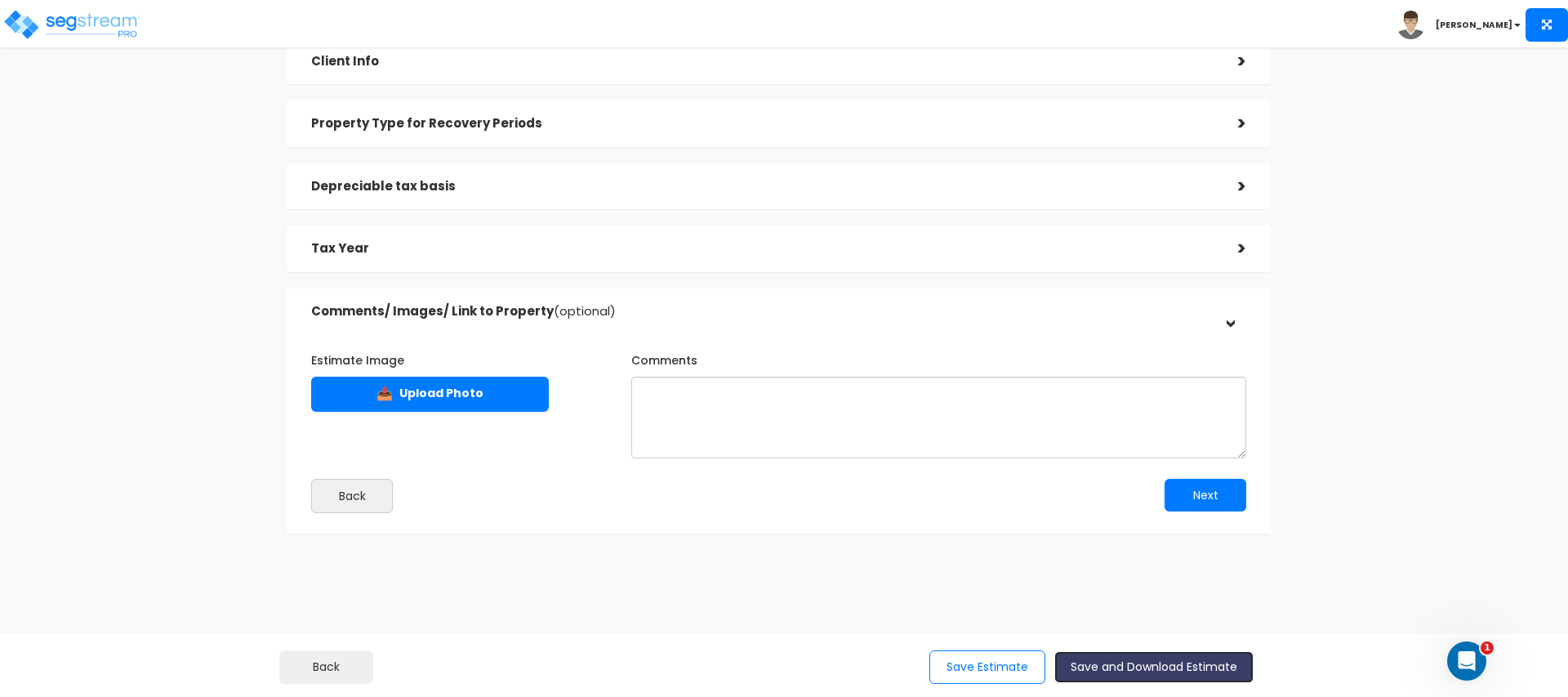
click at [1159, 654] on button "Save and Download Estimate" at bounding box center [1153, 666] width 199 height 32
